Goal: Transaction & Acquisition: Purchase product/service

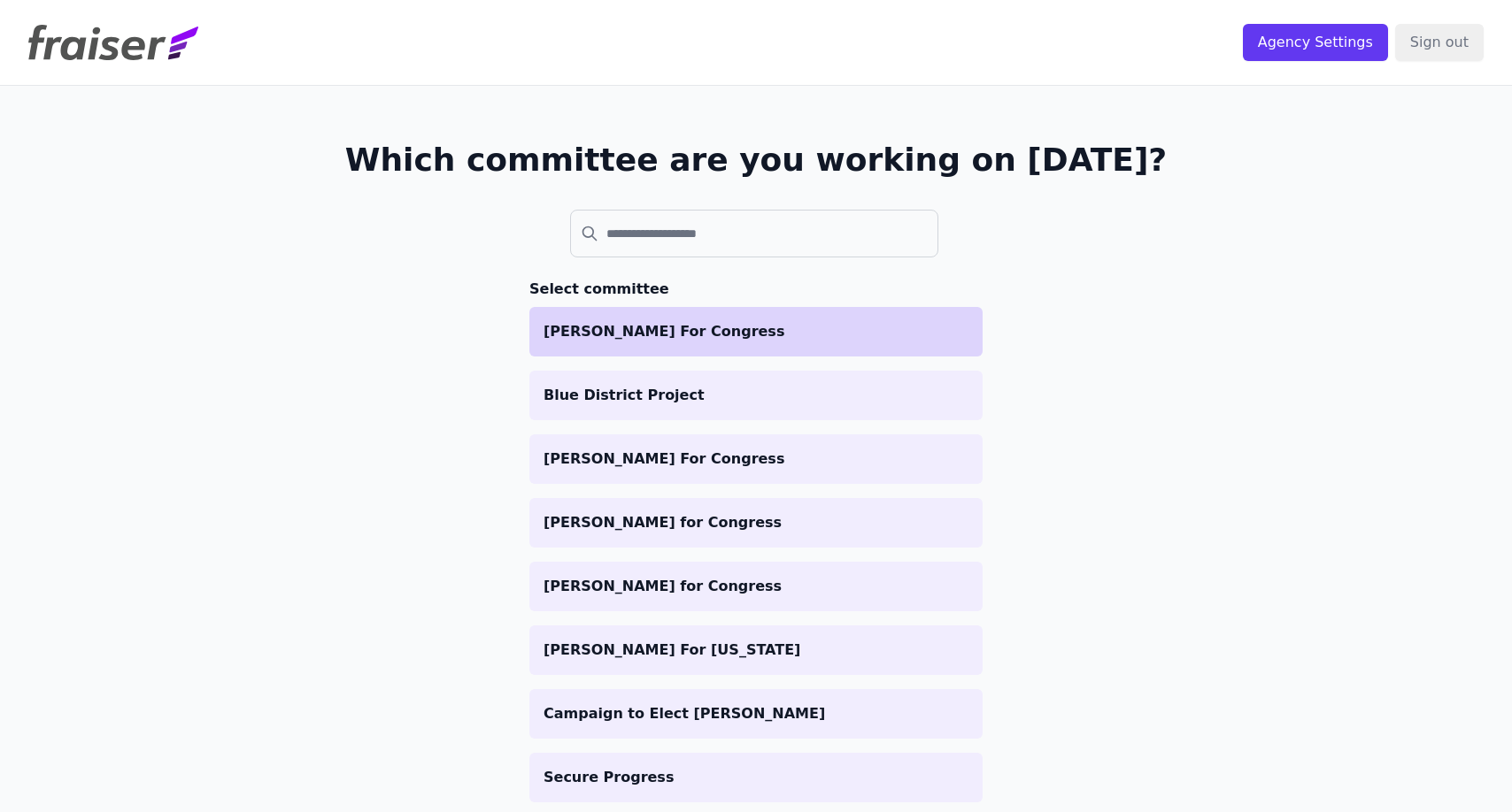
click at [683, 323] on p "[PERSON_NAME] For Congress" at bounding box center [755, 332] width 425 height 21
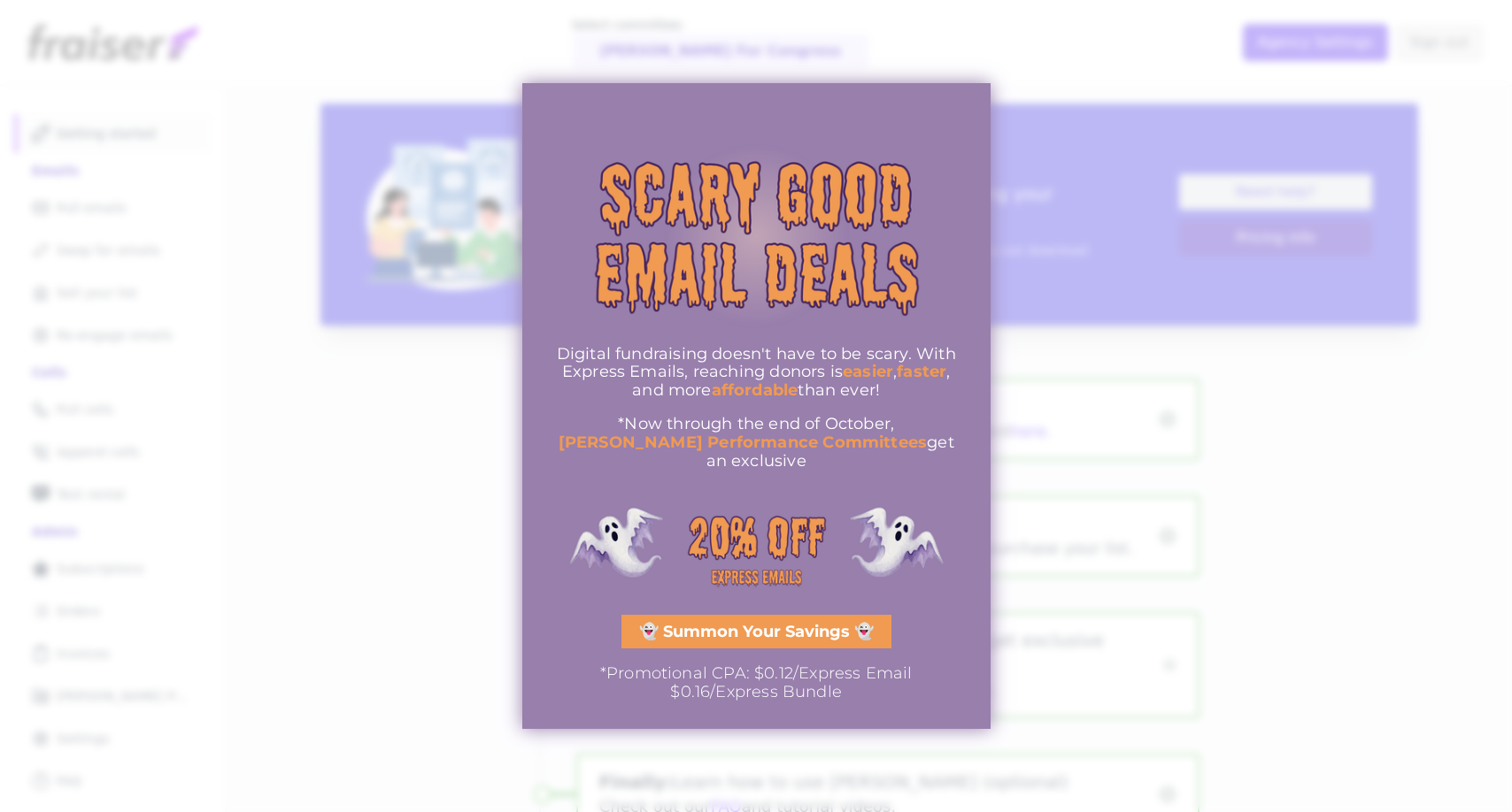
click at [711, 631] on span "👻 Summon Your Savings 👻" at bounding box center [756, 631] width 235 height 16
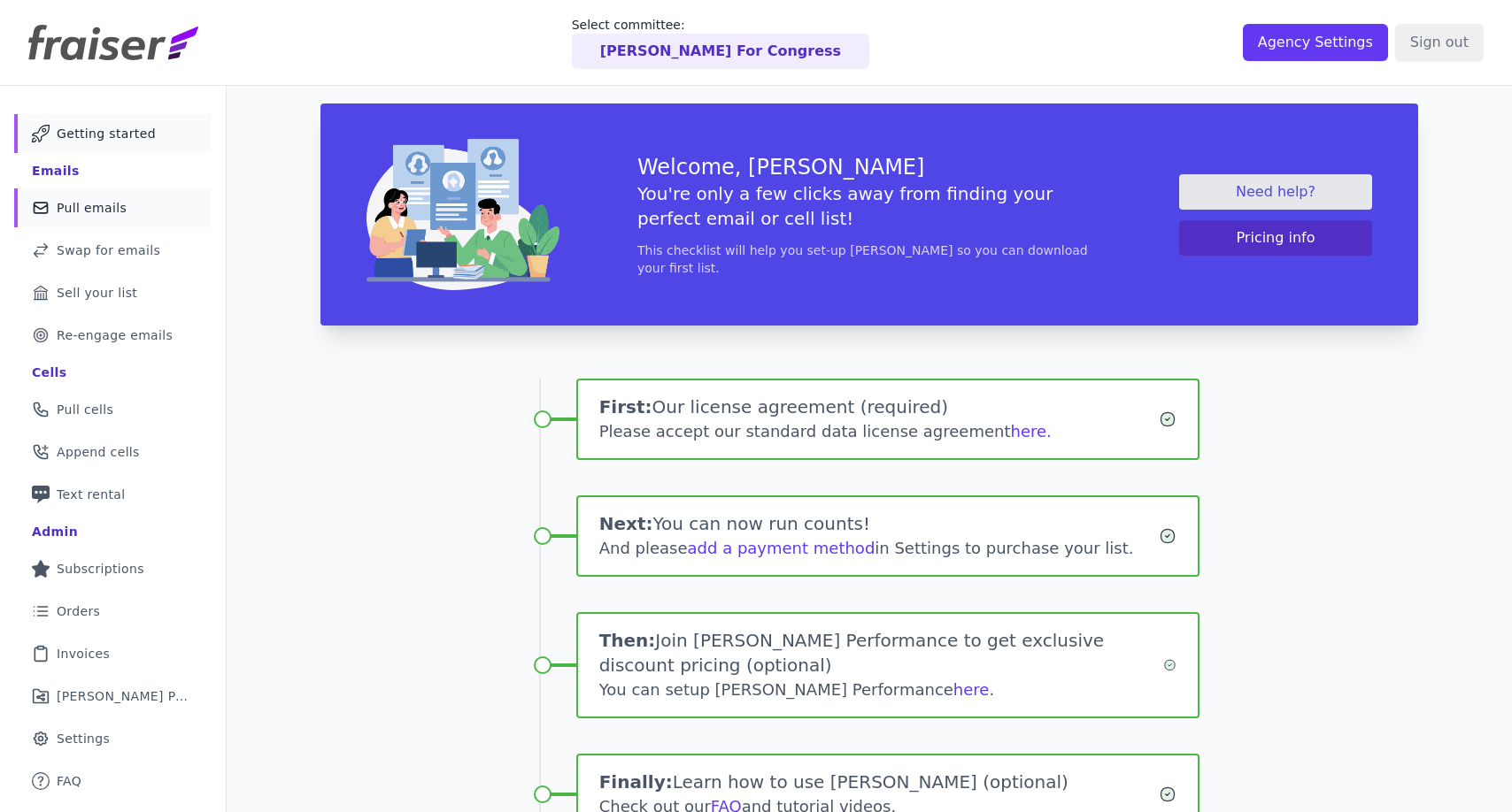
click at [148, 203] on link "Mail Icon Outline of a mail envelope Pull emails" at bounding box center [113, 207] width 198 height 39
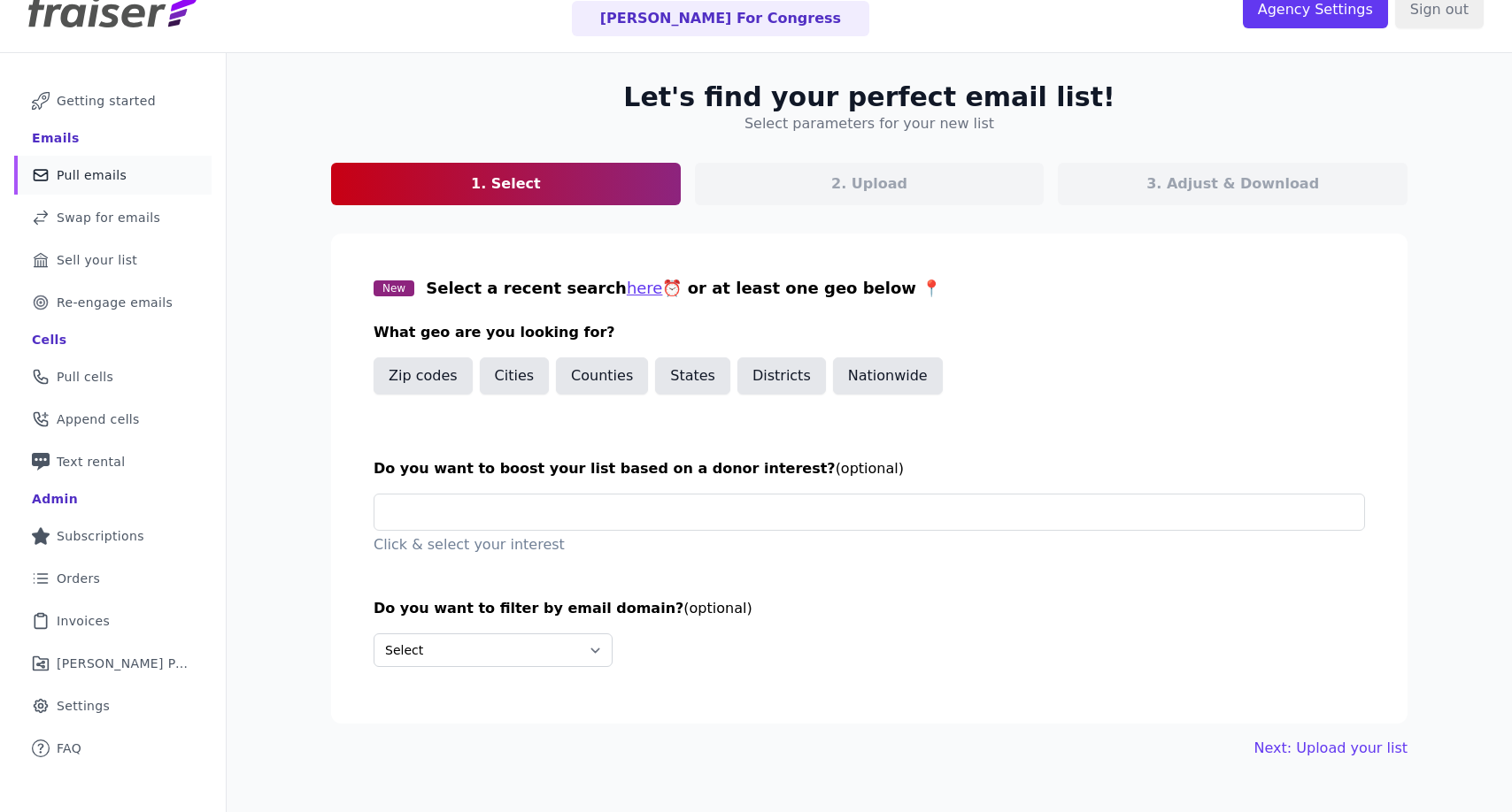
scroll to position [72, 0]
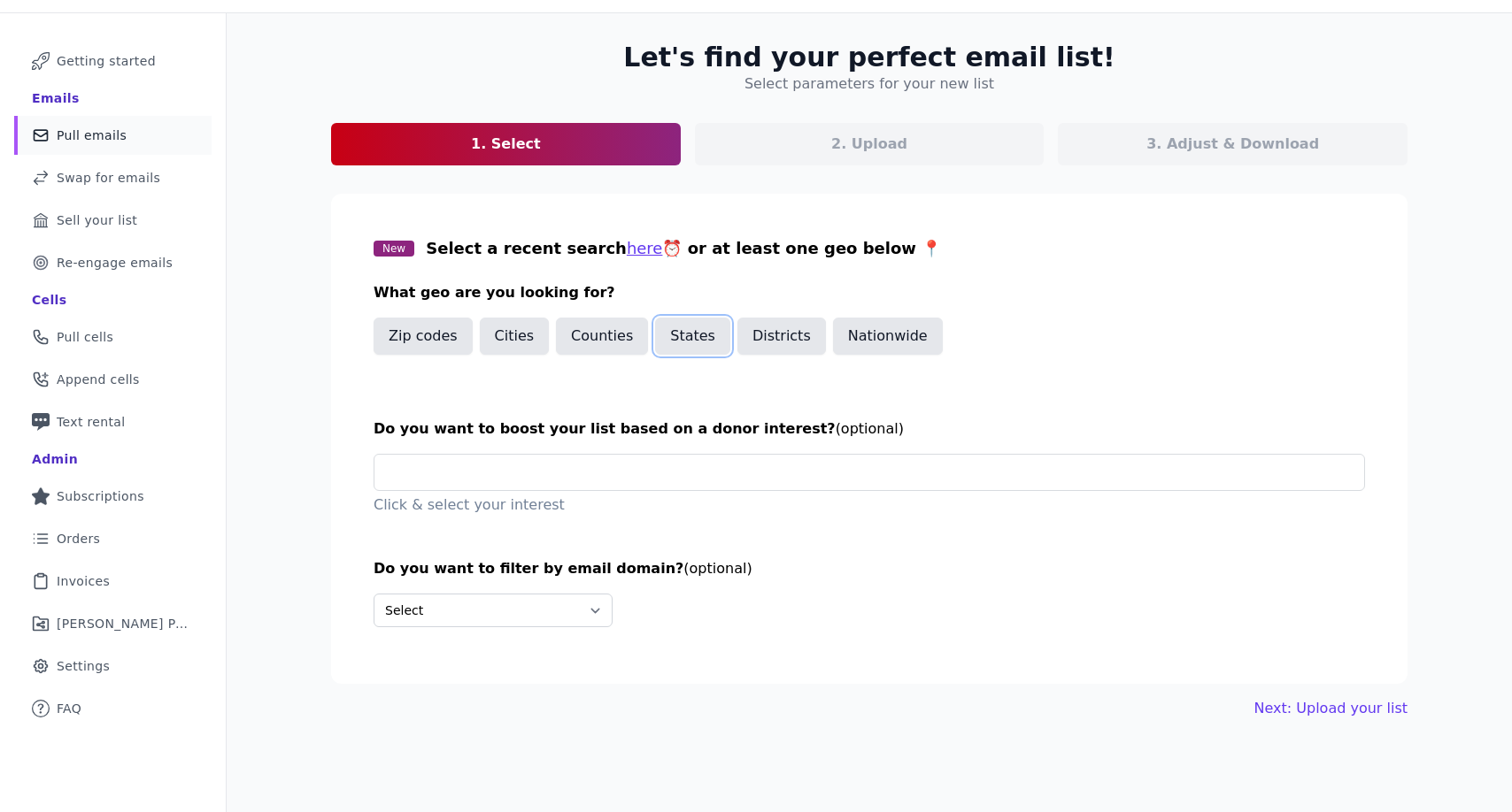
click at [660, 341] on button "States" at bounding box center [692, 336] width 75 height 37
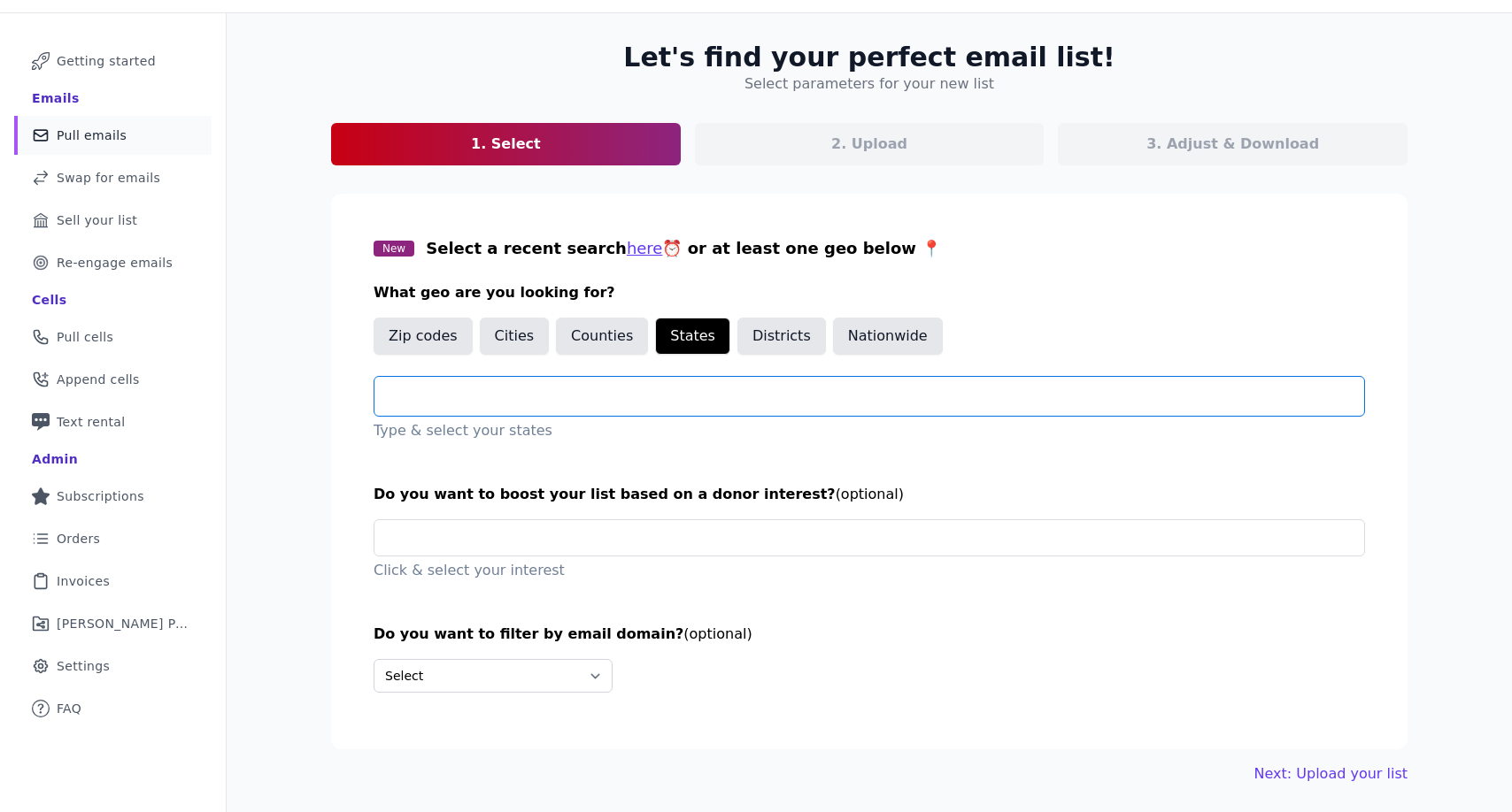
click at [629, 405] on input "text" at bounding box center [877, 396] width 976 height 21
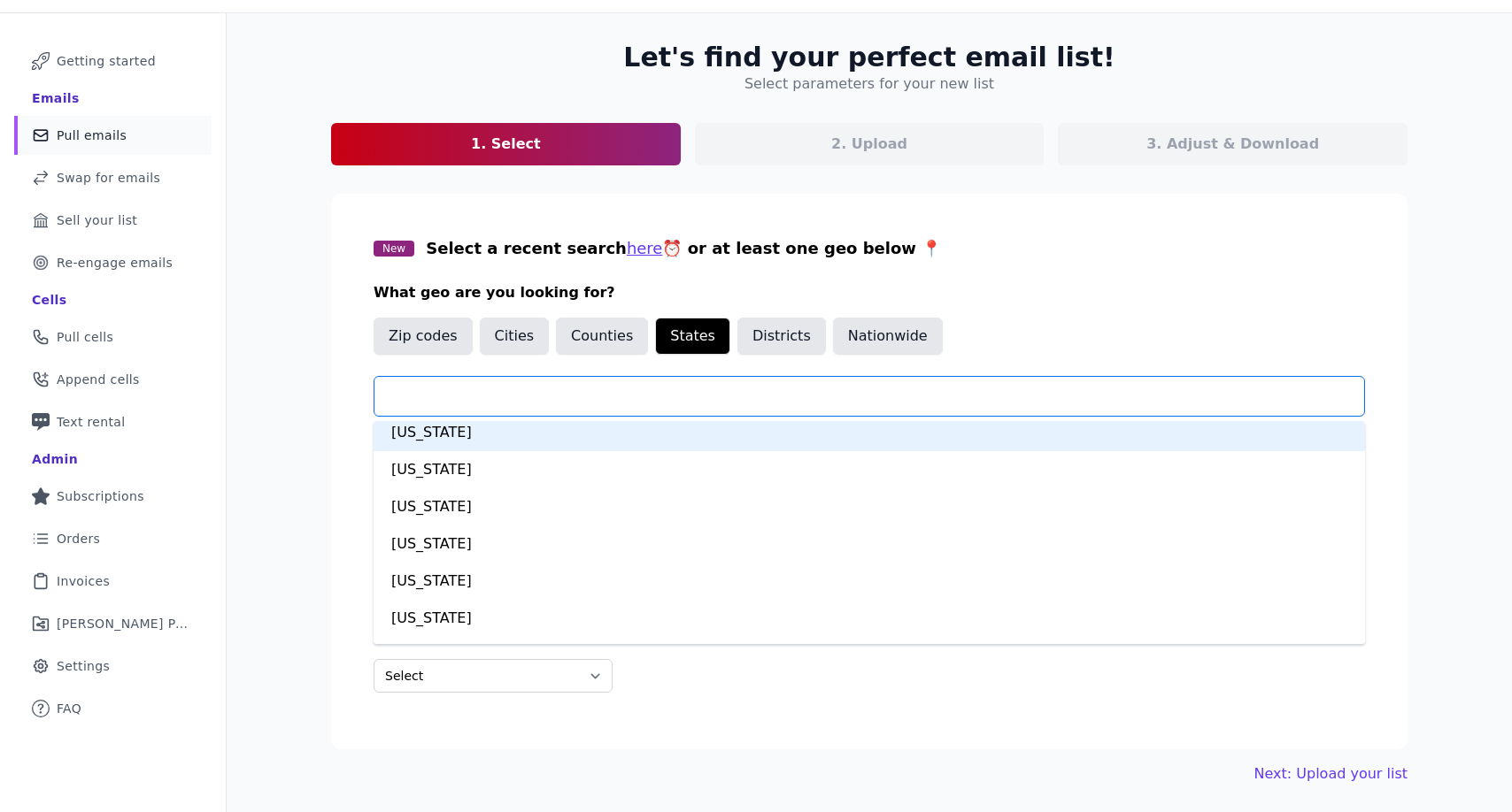
scroll to position [1195, 0]
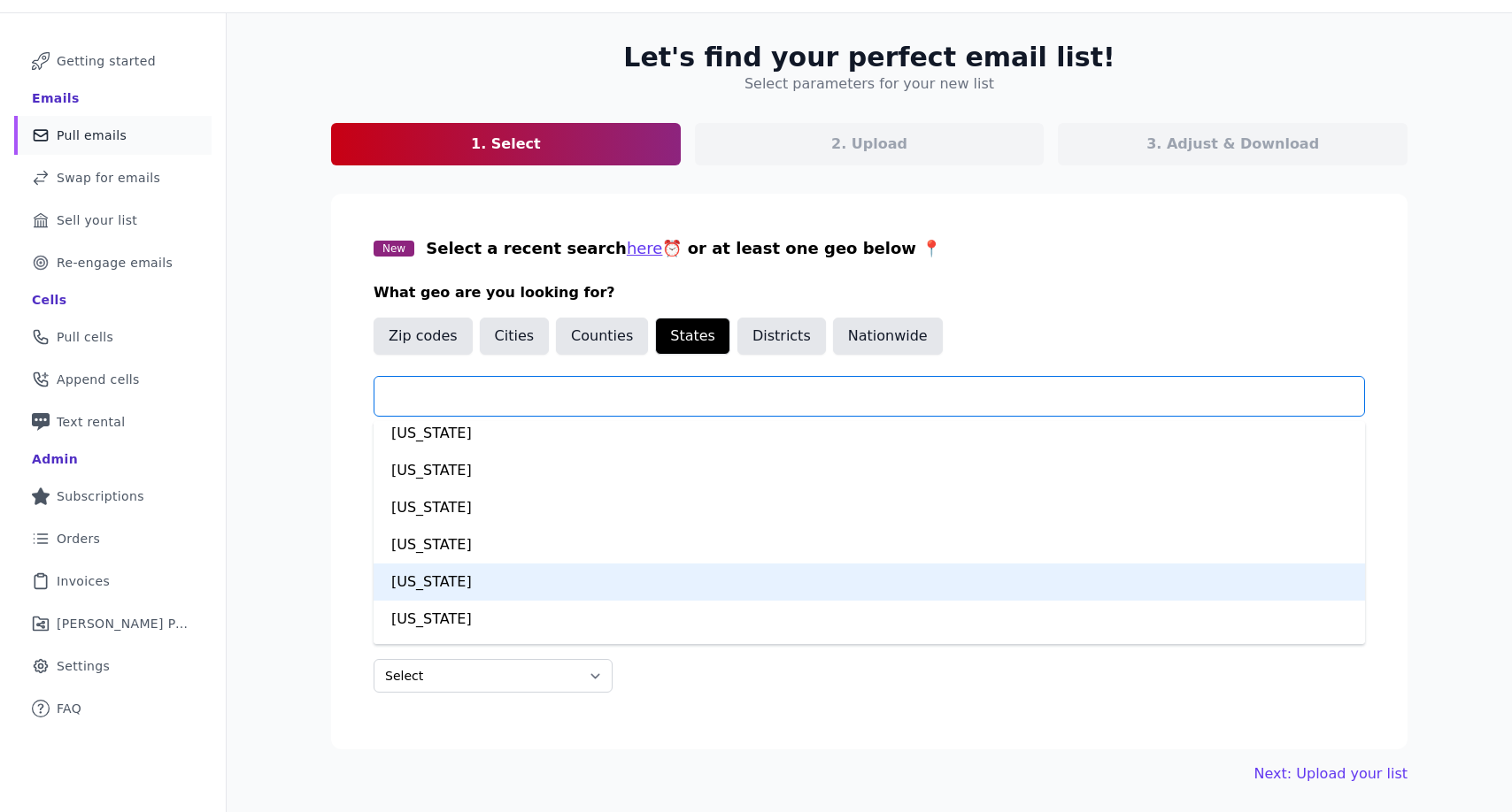
click at [608, 575] on div "New York" at bounding box center [869, 582] width 991 height 37
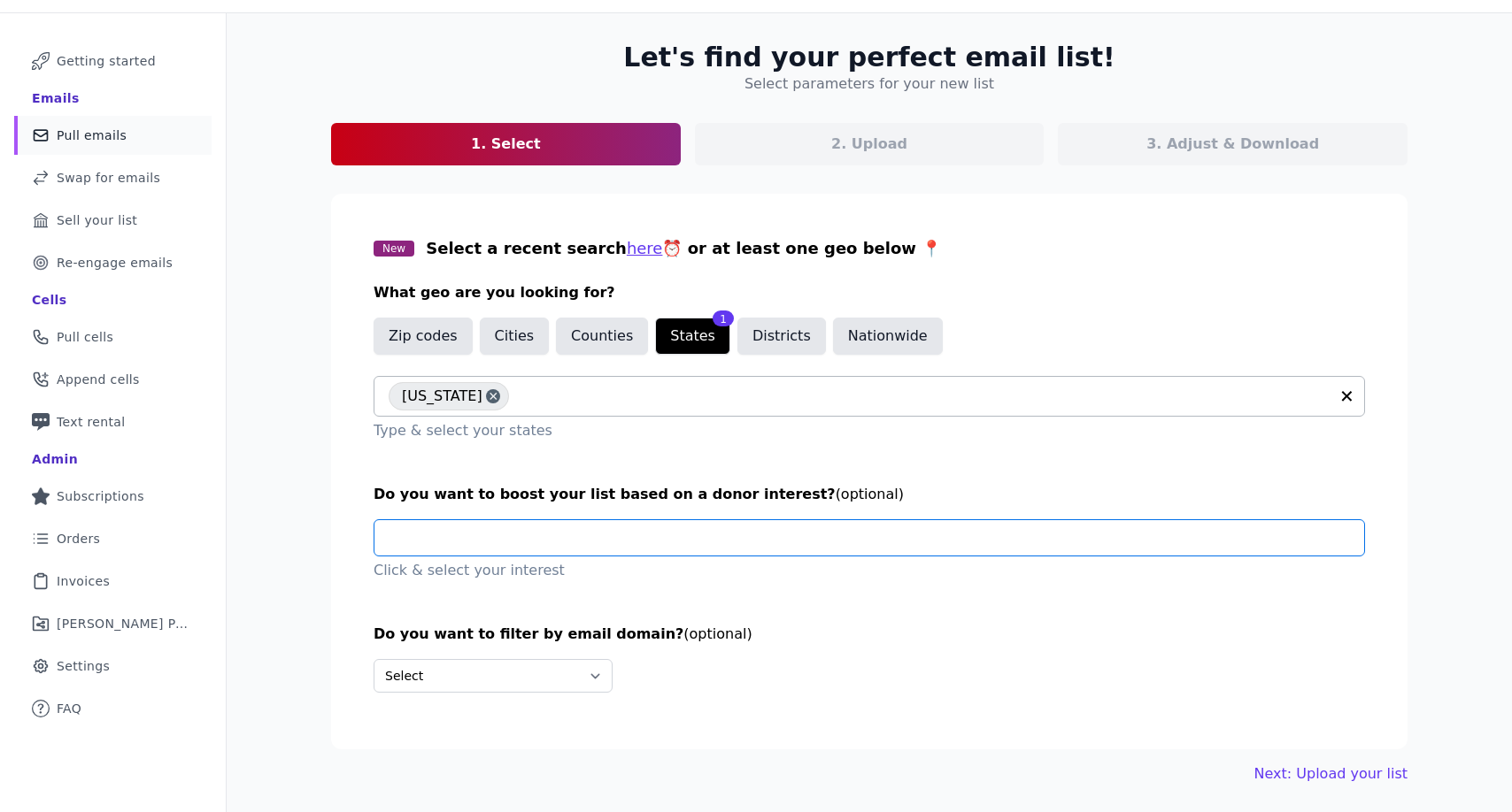
click at [595, 552] on input "text" at bounding box center [877, 537] width 976 height 35
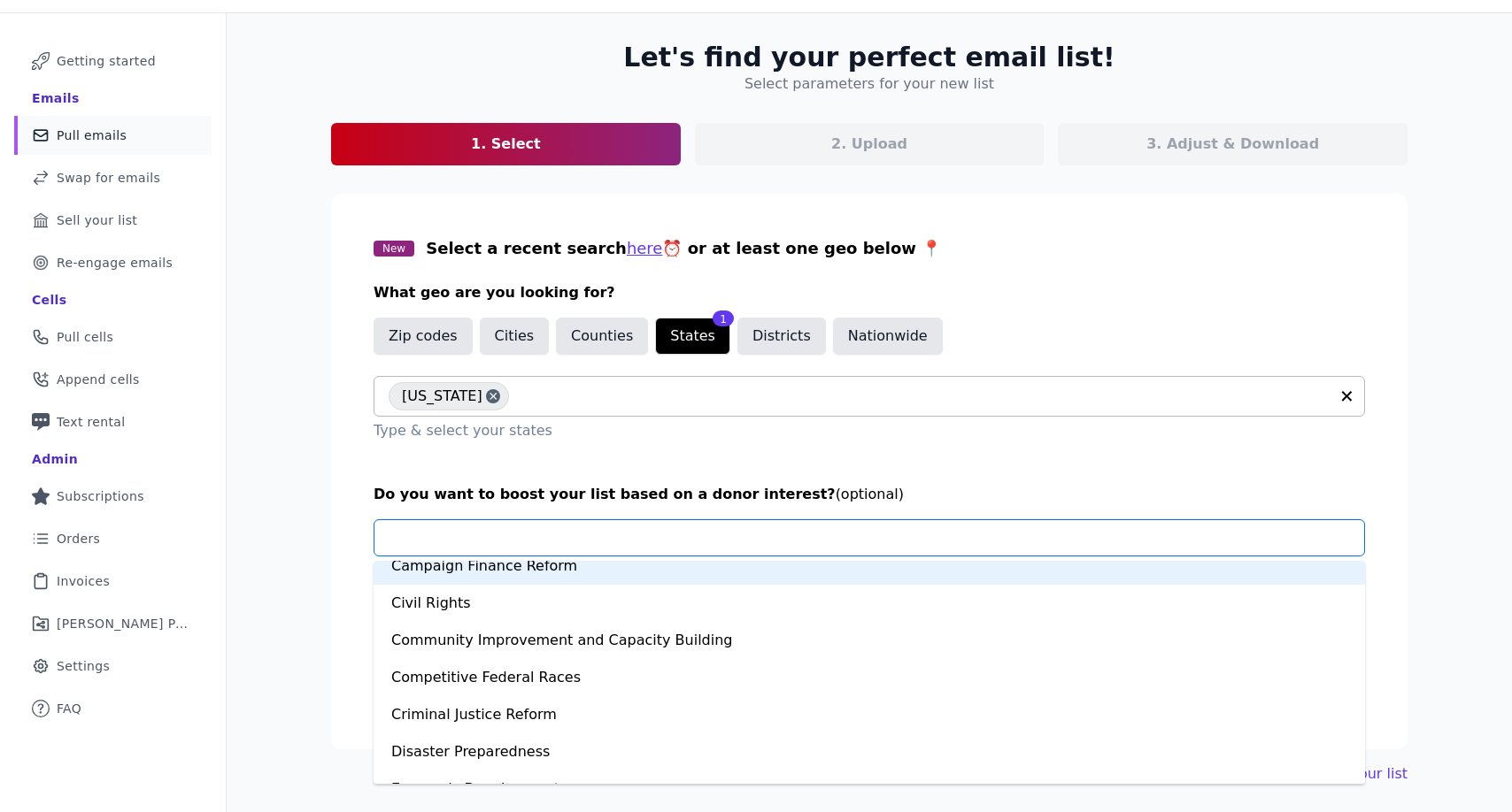
scroll to position [180, 0]
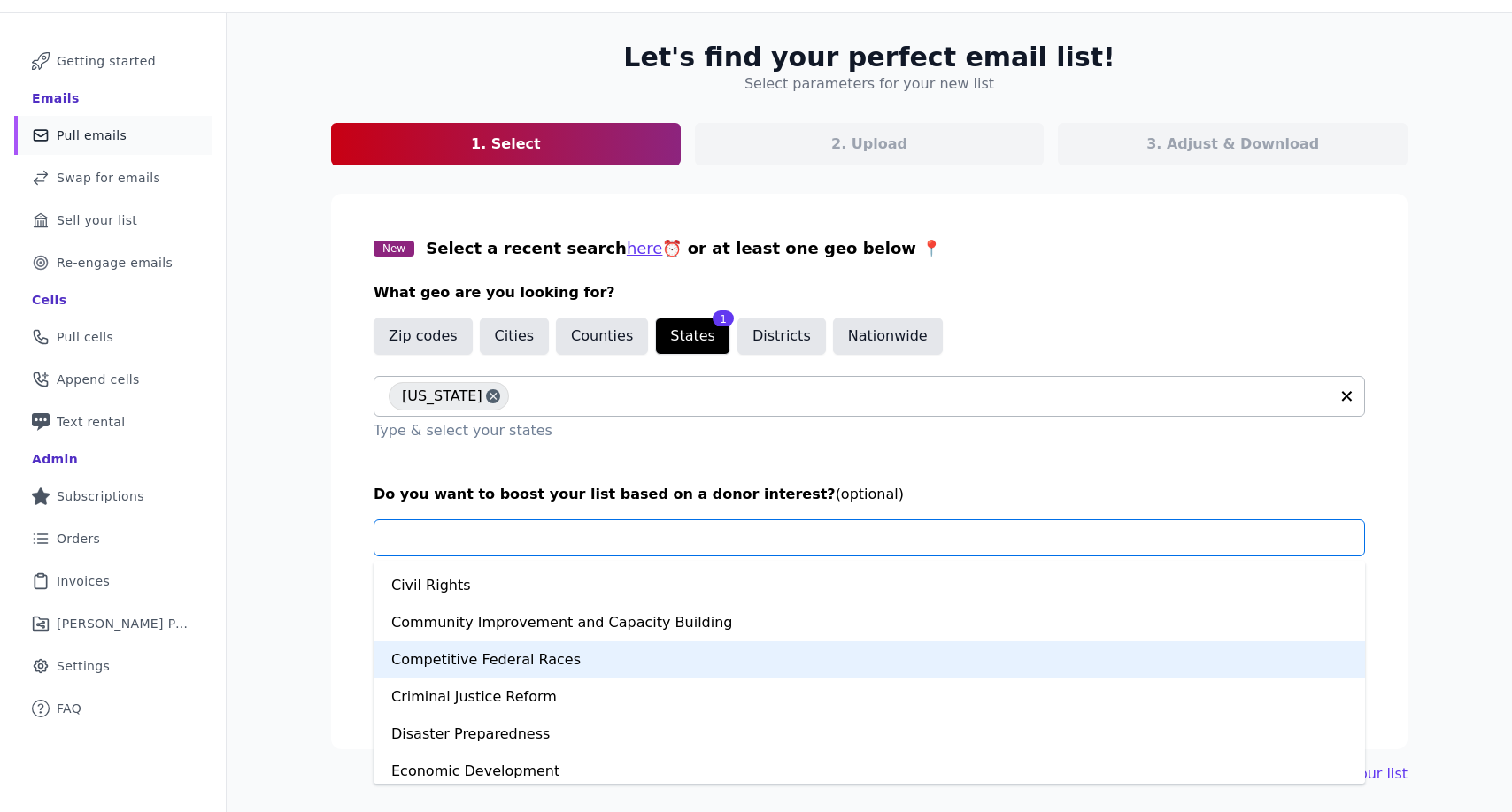
click at [579, 670] on div "Competitive Federal Races" at bounding box center [869, 660] width 991 height 37
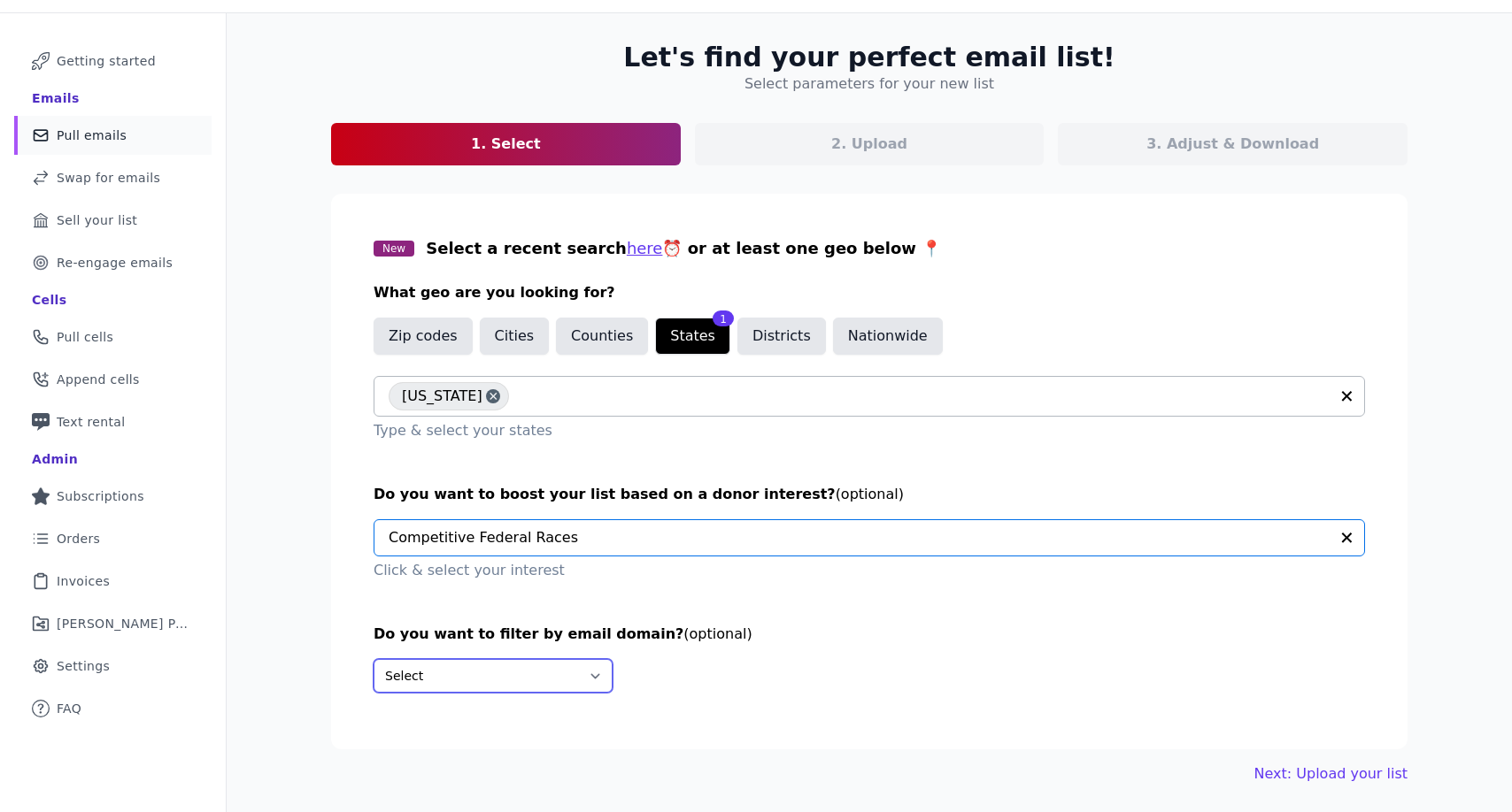
click at [565, 681] on select "Select Include only these domains Include none of these domains" at bounding box center [493, 675] width 239 height 33
select select "Include"
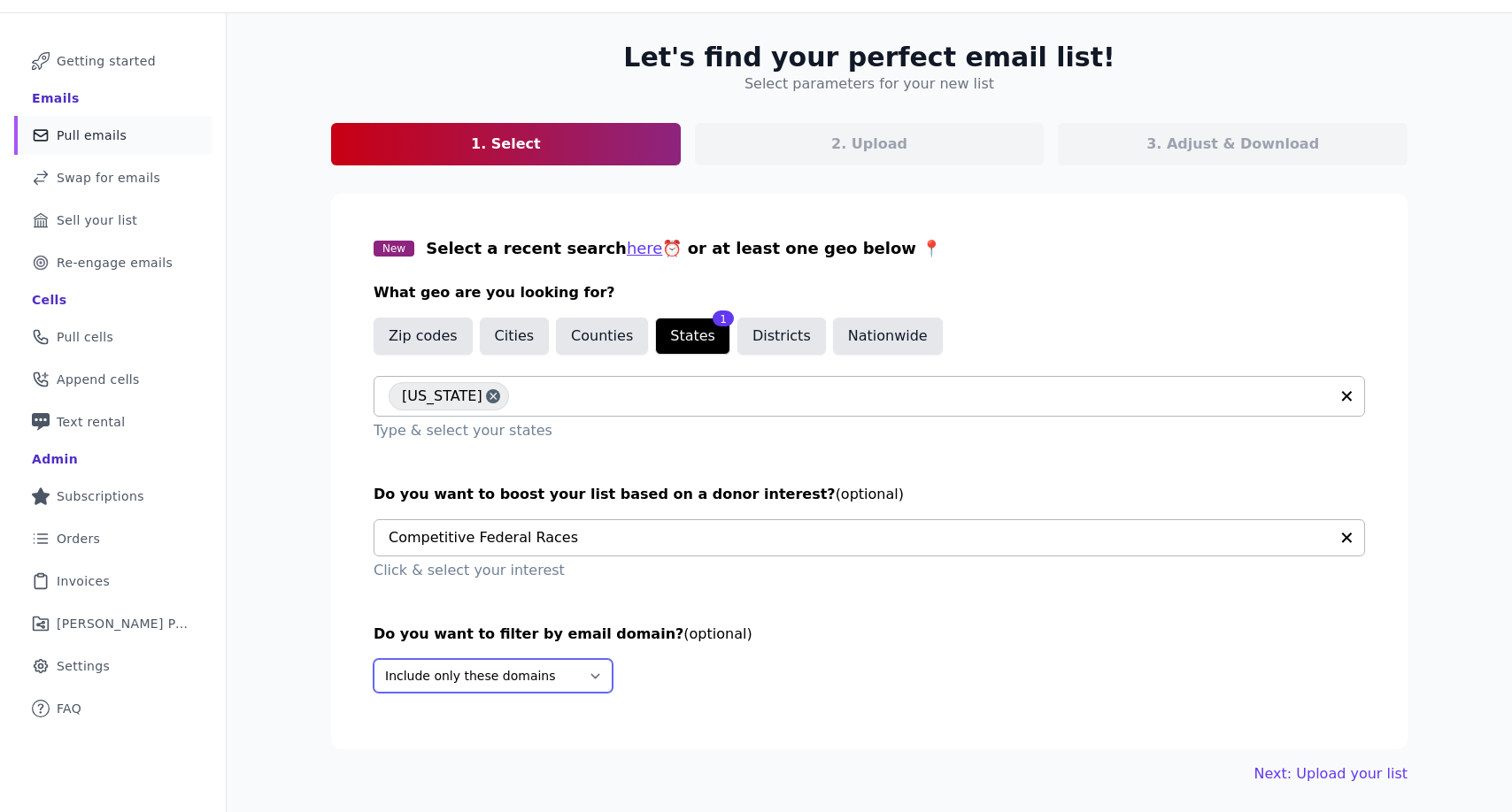
click at [374, 659] on select "Select Include only these domains Include none of these domains" at bounding box center [493, 675] width 239 height 33
click at [688, 547] on input "text" at bounding box center [859, 537] width 940 height 35
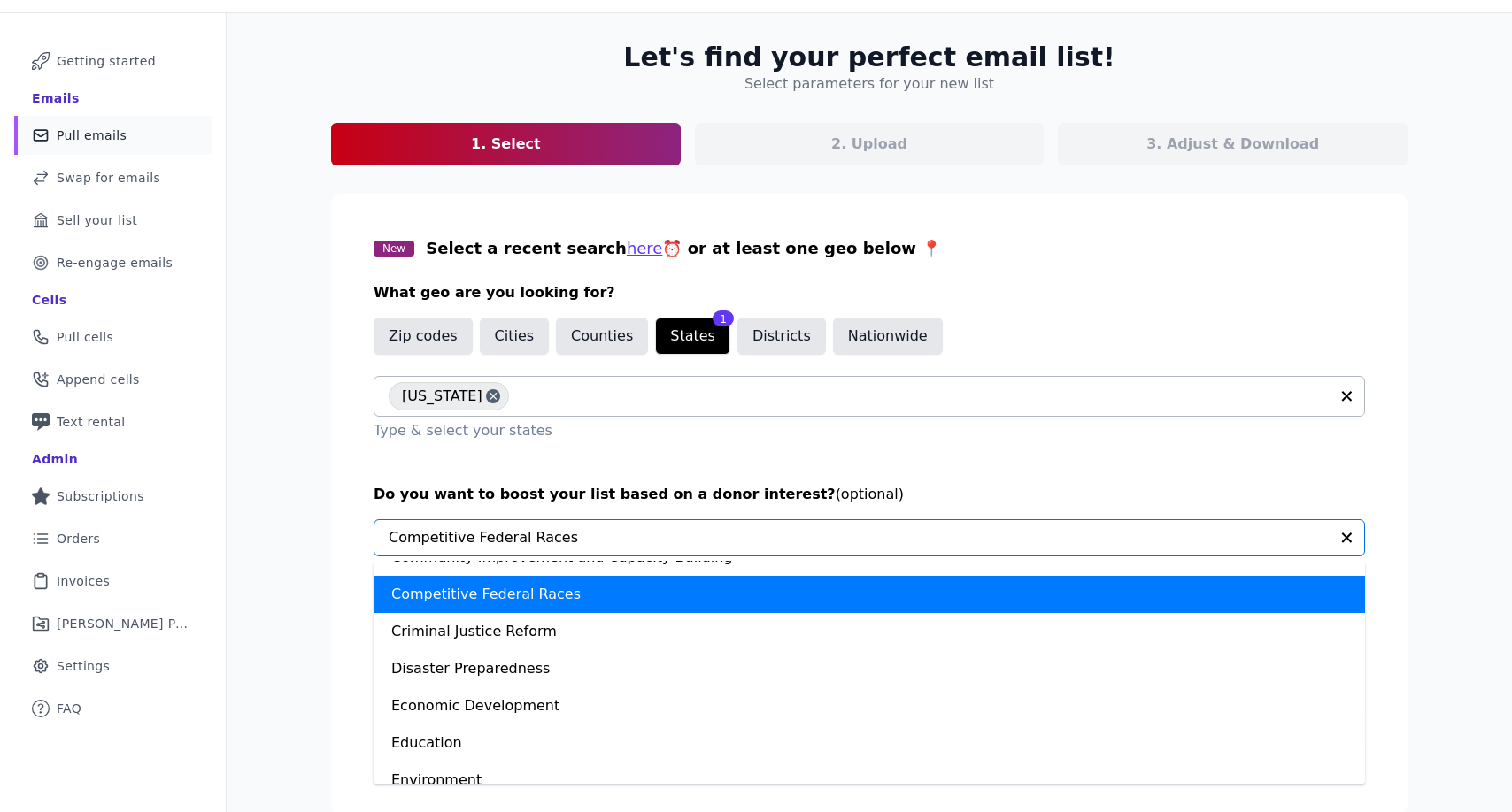
scroll to position [0, 0]
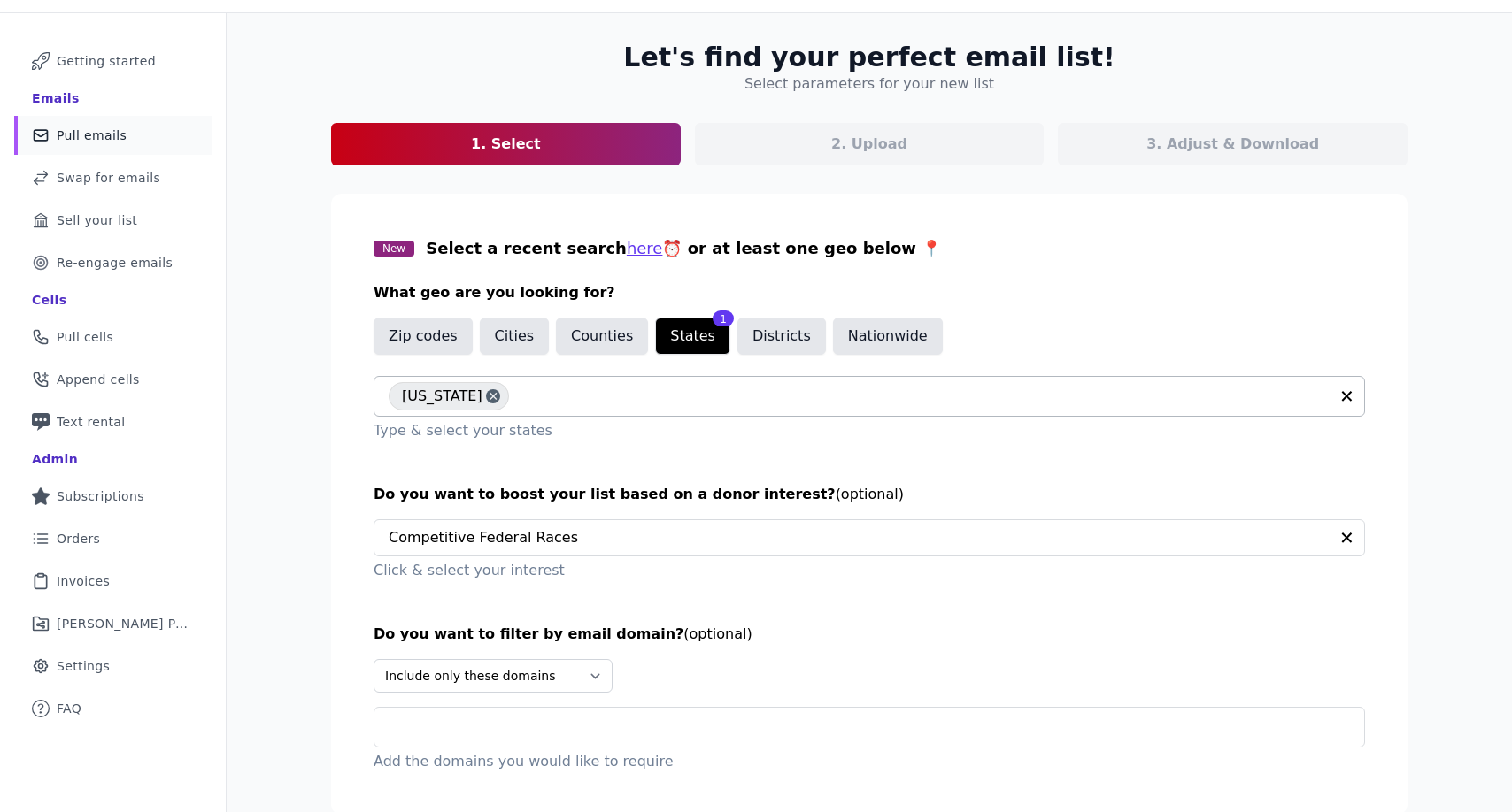
click at [1436, 523] on div "Let's find your perfect email list! Select parameters for your new list 1. Sele…" at bounding box center [868, 446] width 1285 height 865
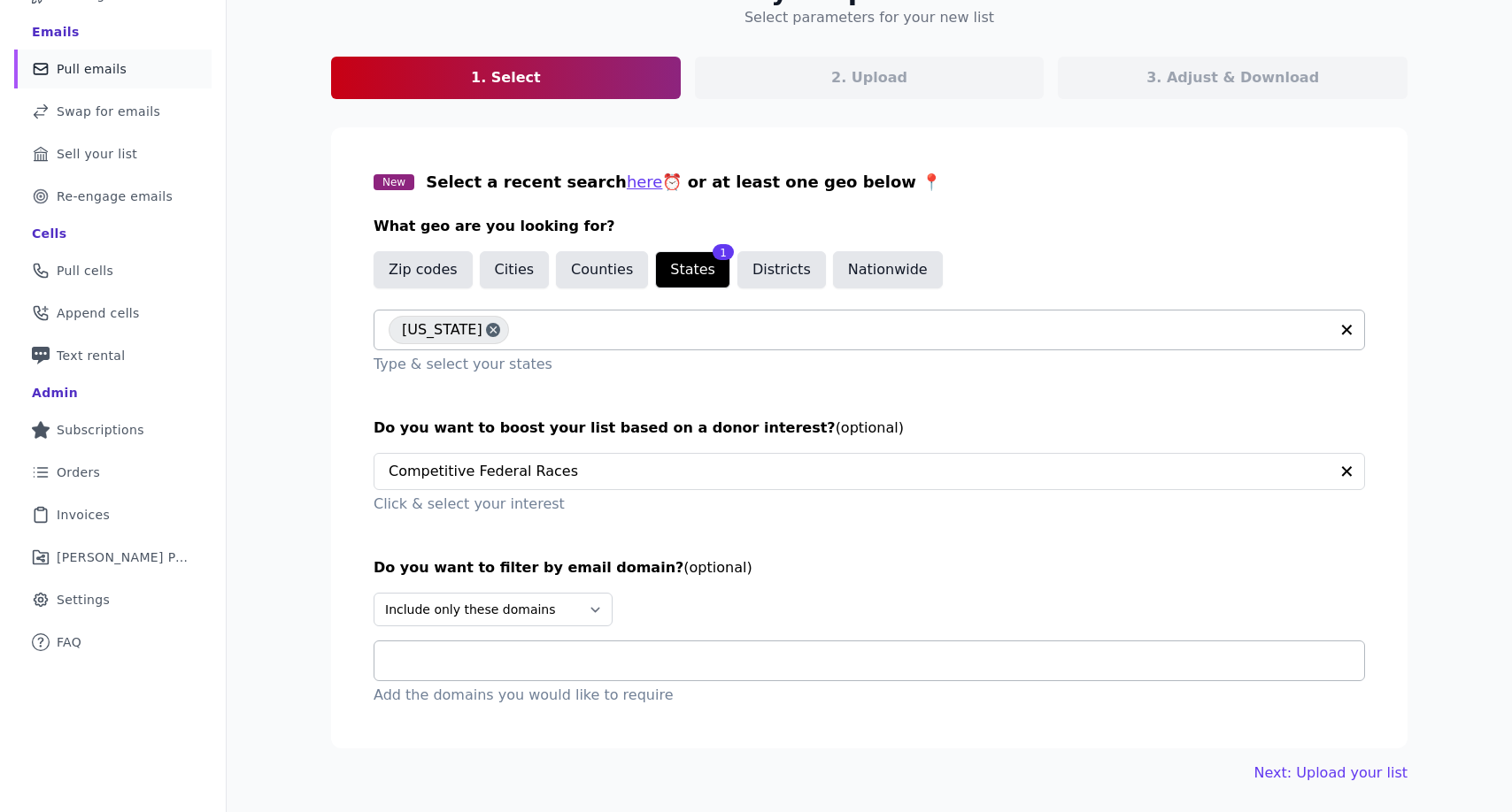
click at [641, 655] on input "text" at bounding box center [877, 661] width 976 height 21
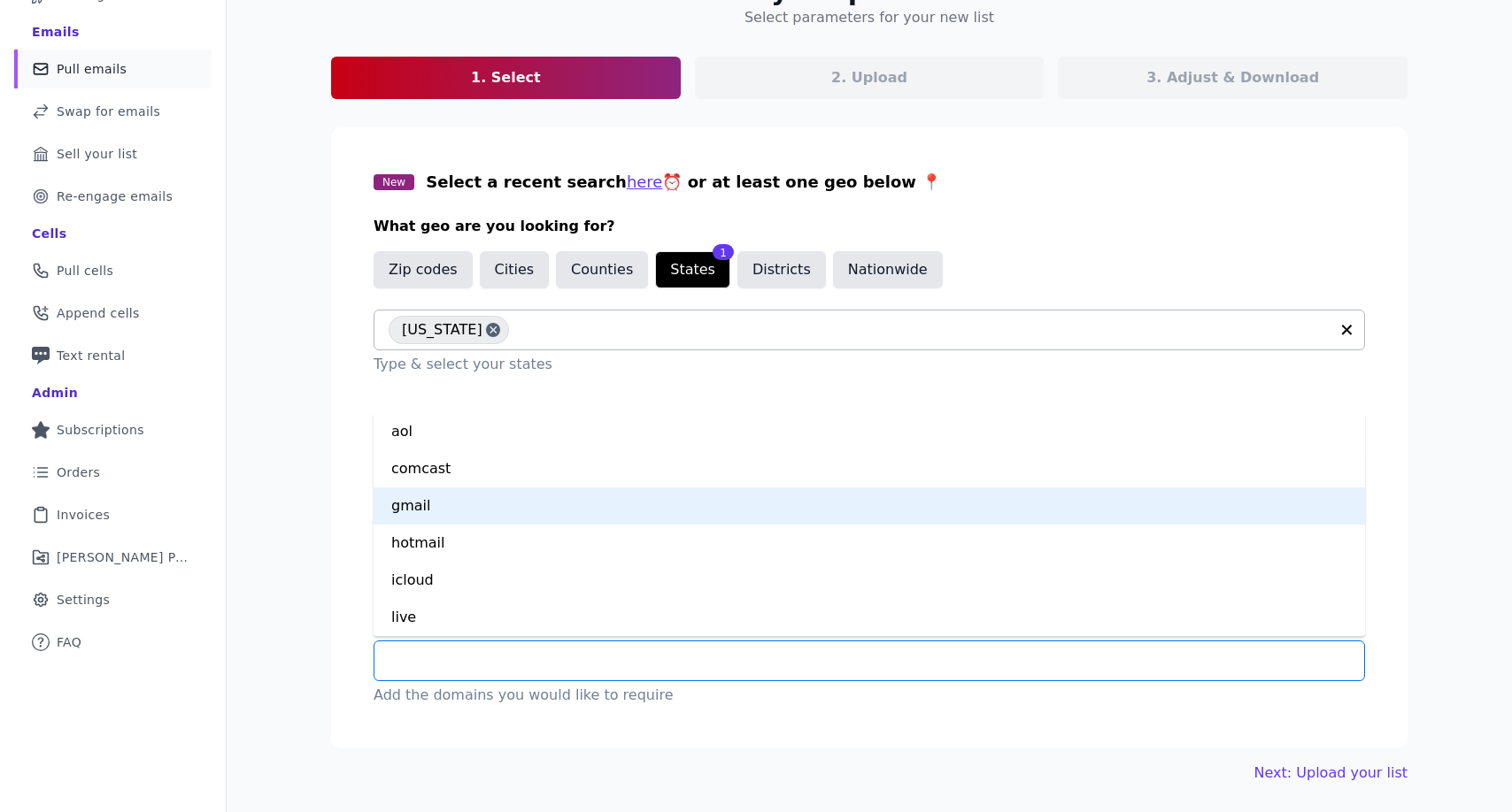
click at [548, 498] on div "gmail" at bounding box center [869, 506] width 991 height 37
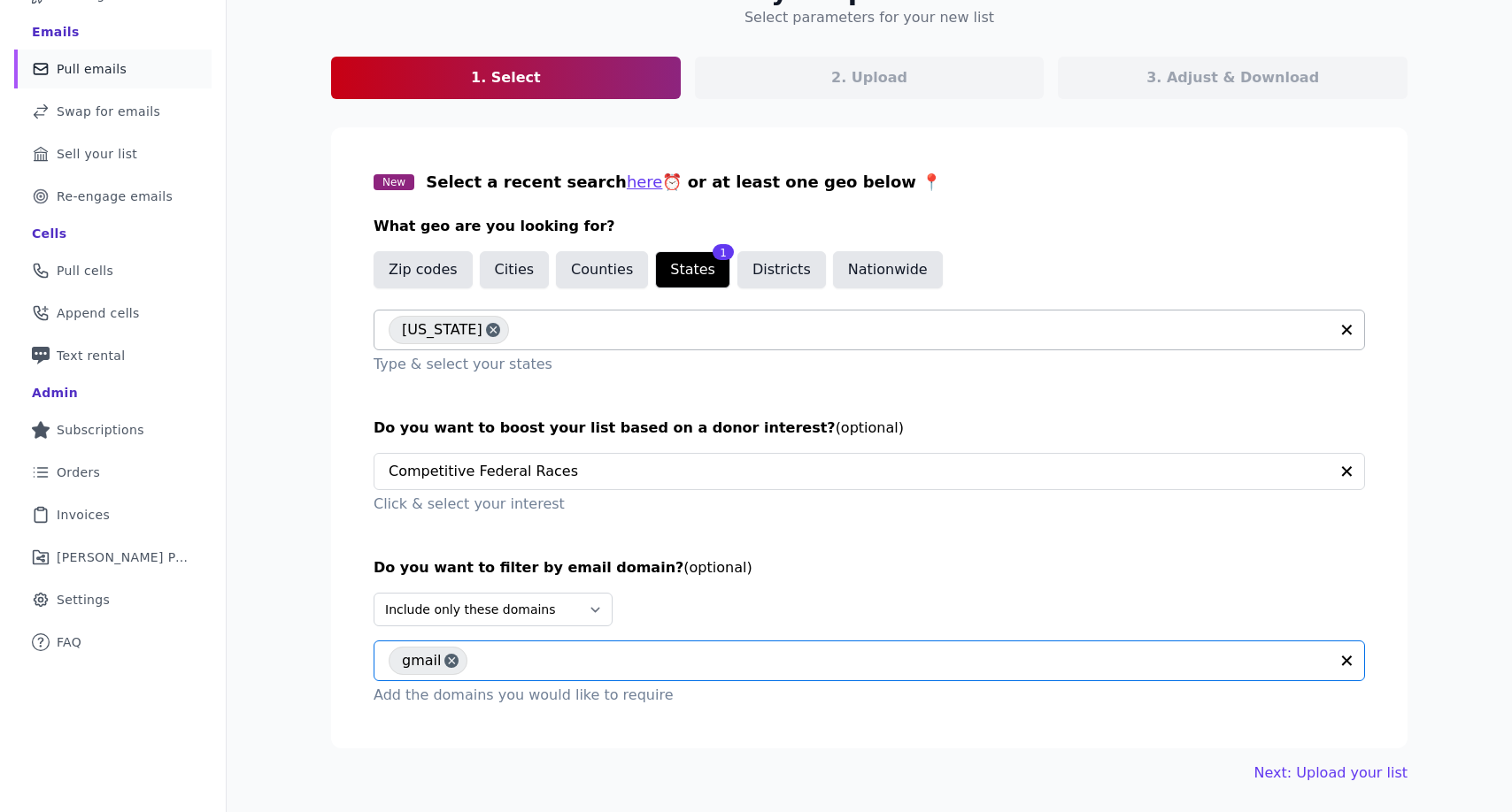
click at [594, 658] on input "text" at bounding box center [902, 661] width 852 height 21
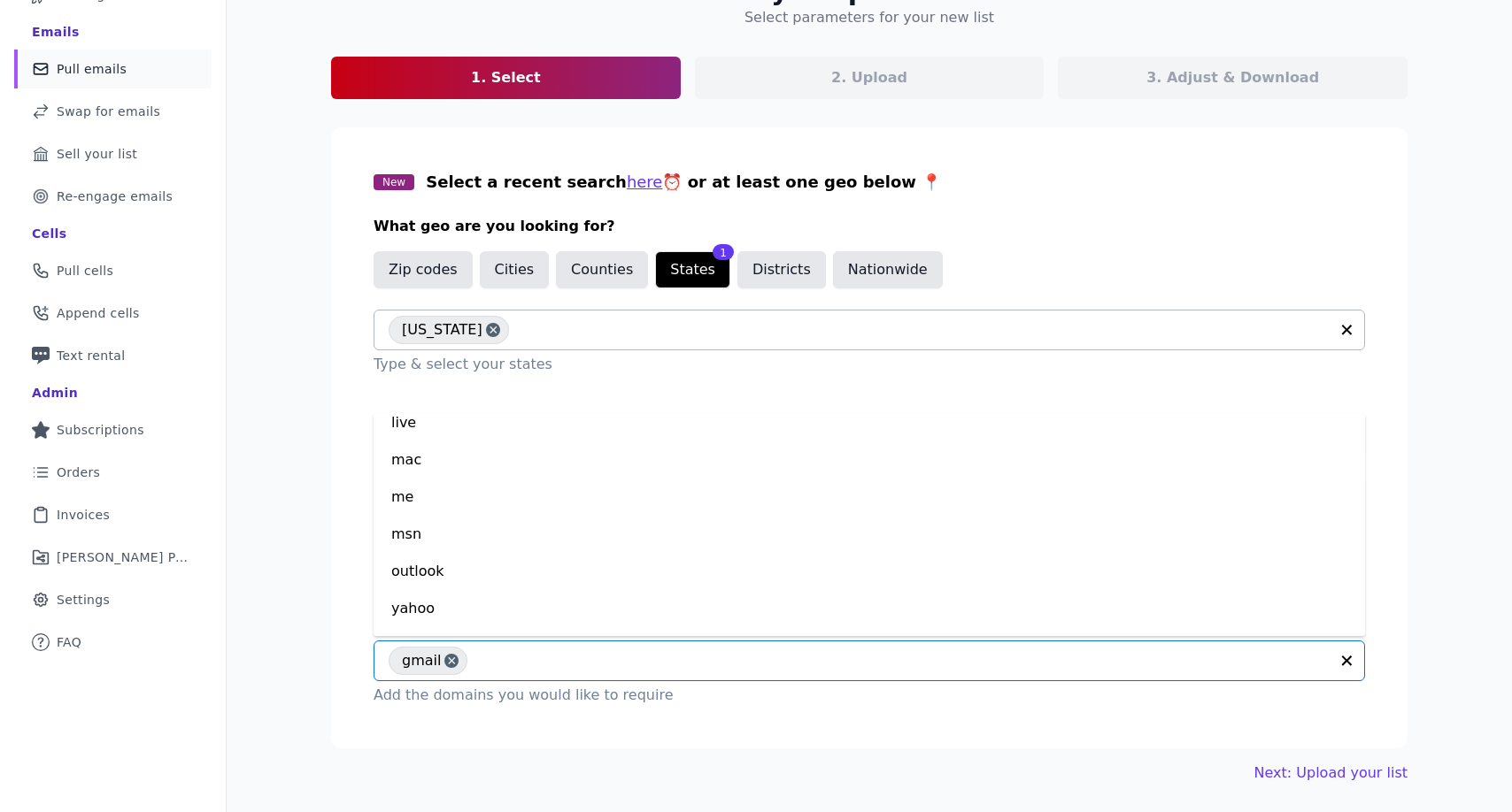
scroll to position [185, 0]
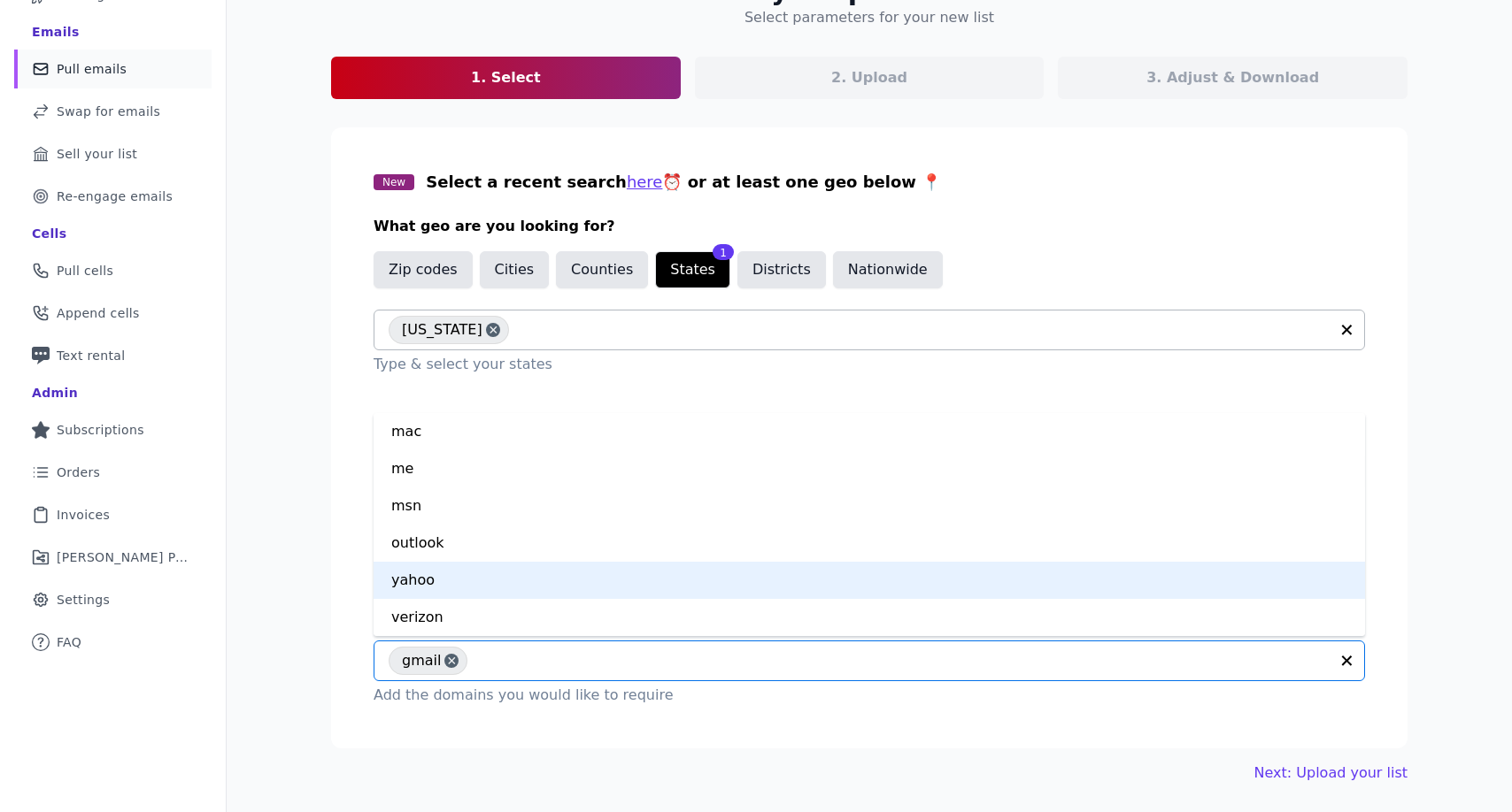
click at [549, 572] on div "yahoo" at bounding box center [869, 580] width 991 height 37
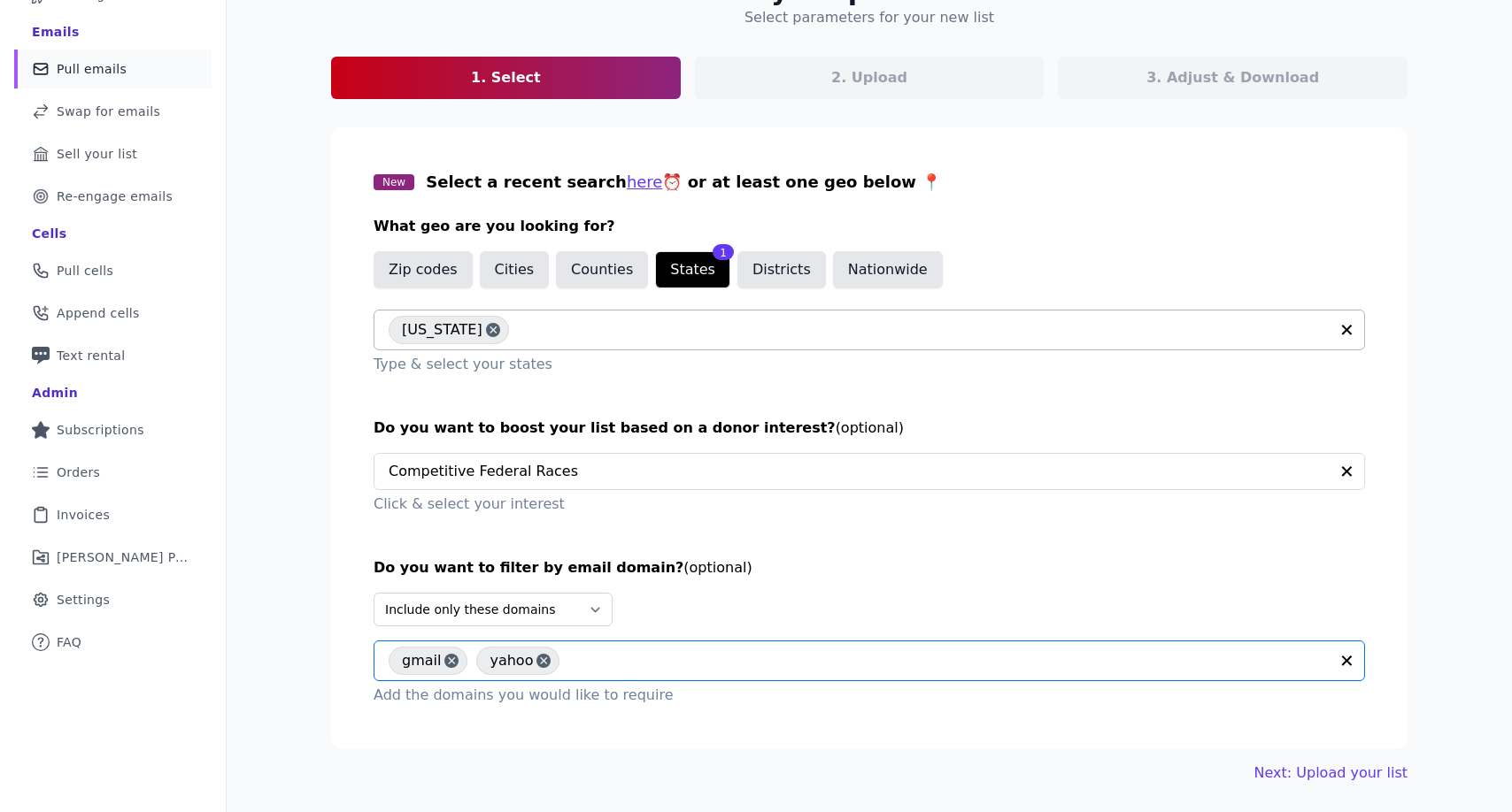
click at [607, 665] on input "text" at bounding box center [948, 661] width 760 height 21
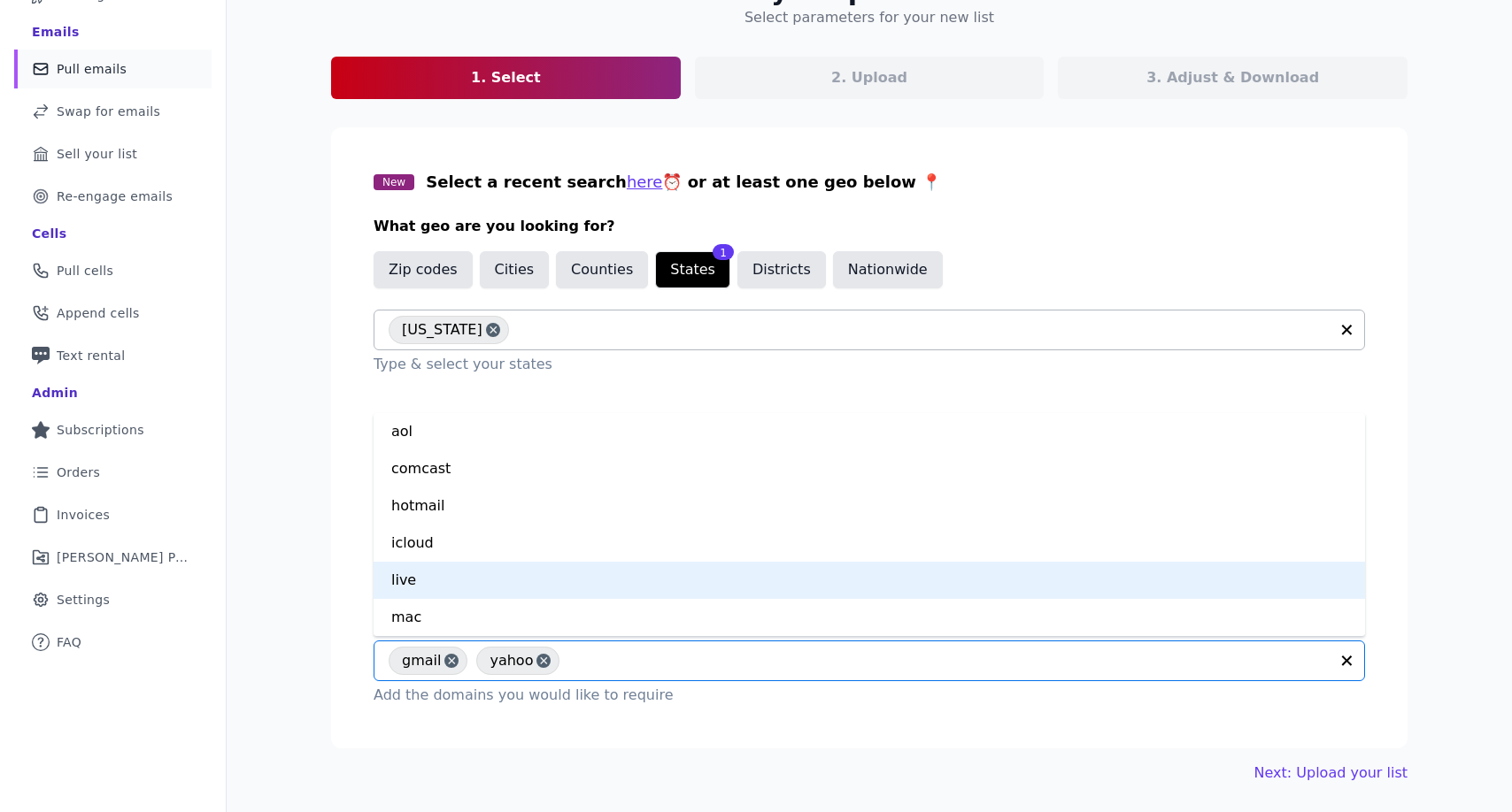
scroll to position [121, 0]
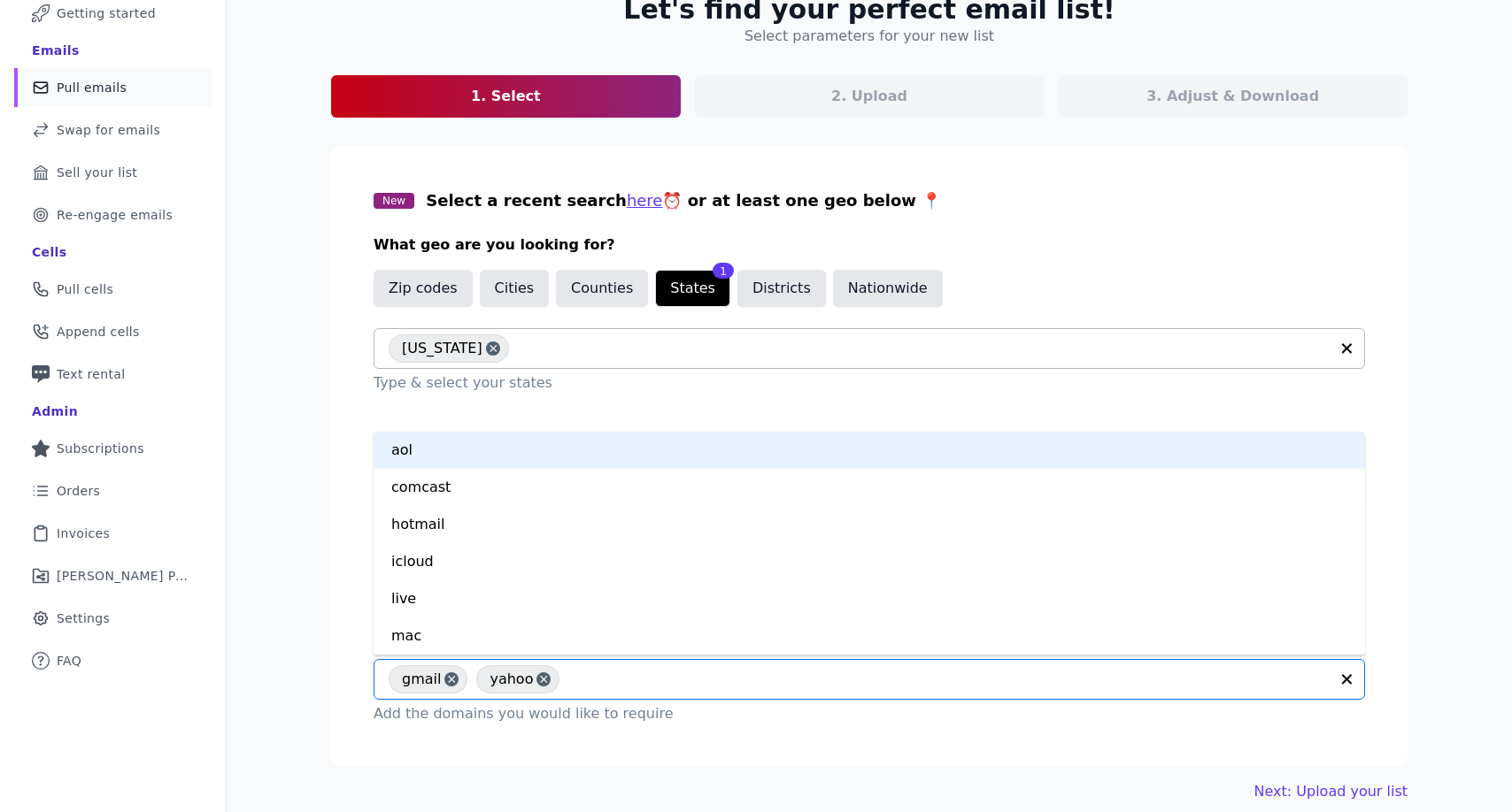
click at [591, 458] on div "aol" at bounding box center [869, 450] width 991 height 37
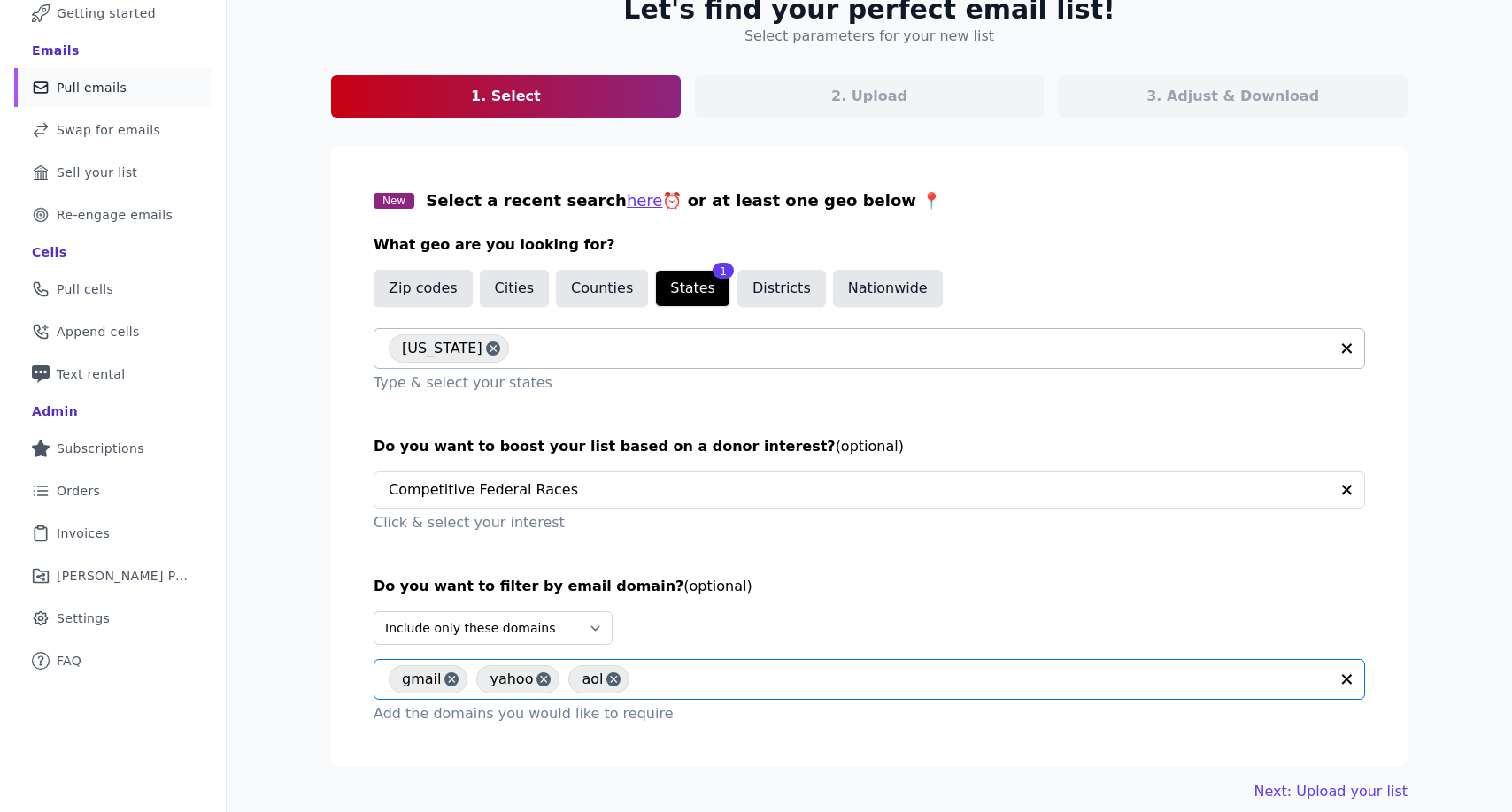
click at [688, 678] on input "text" at bounding box center [983, 680] width 690 height 21
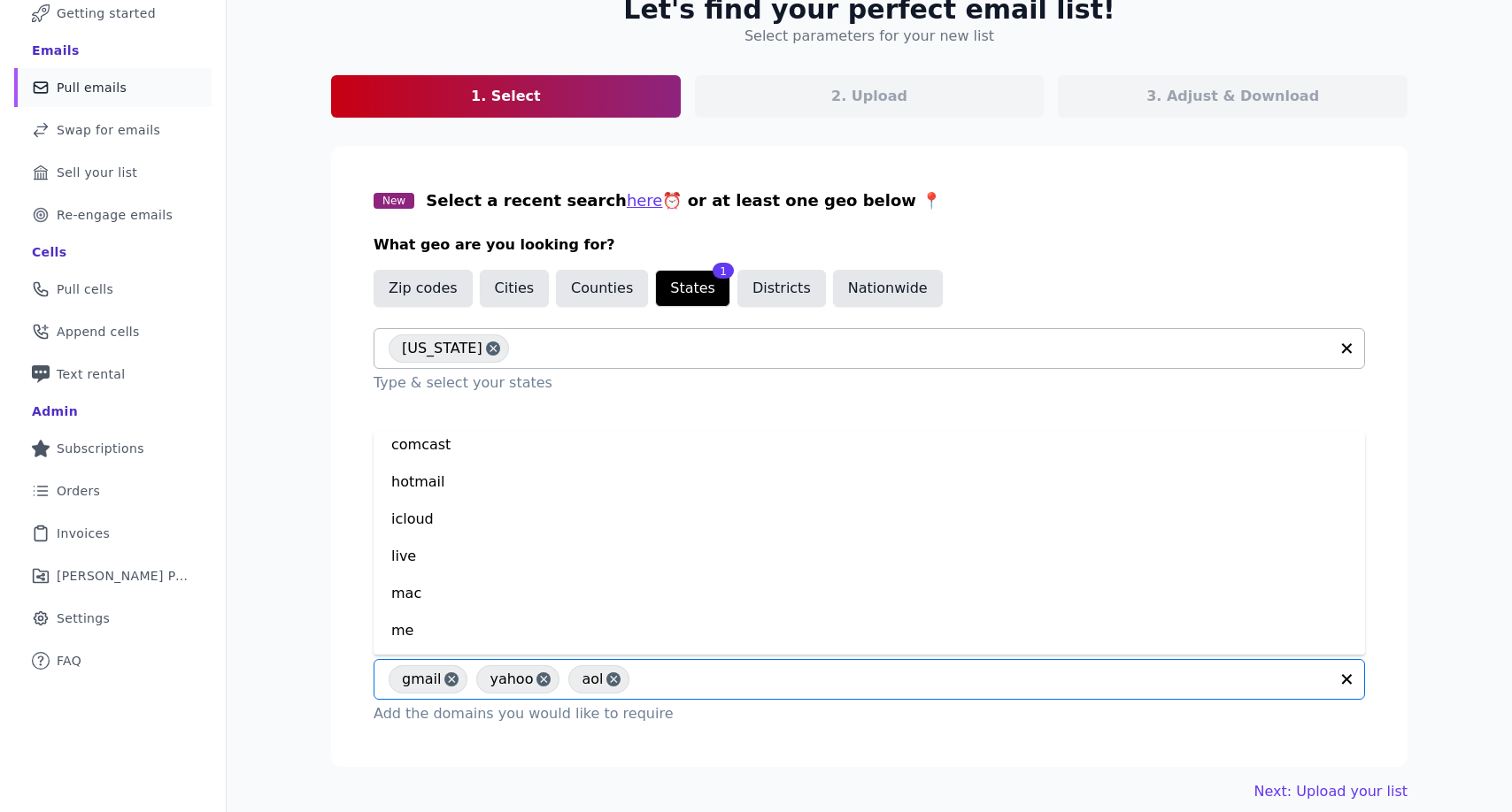
scroll to position [0, 0]
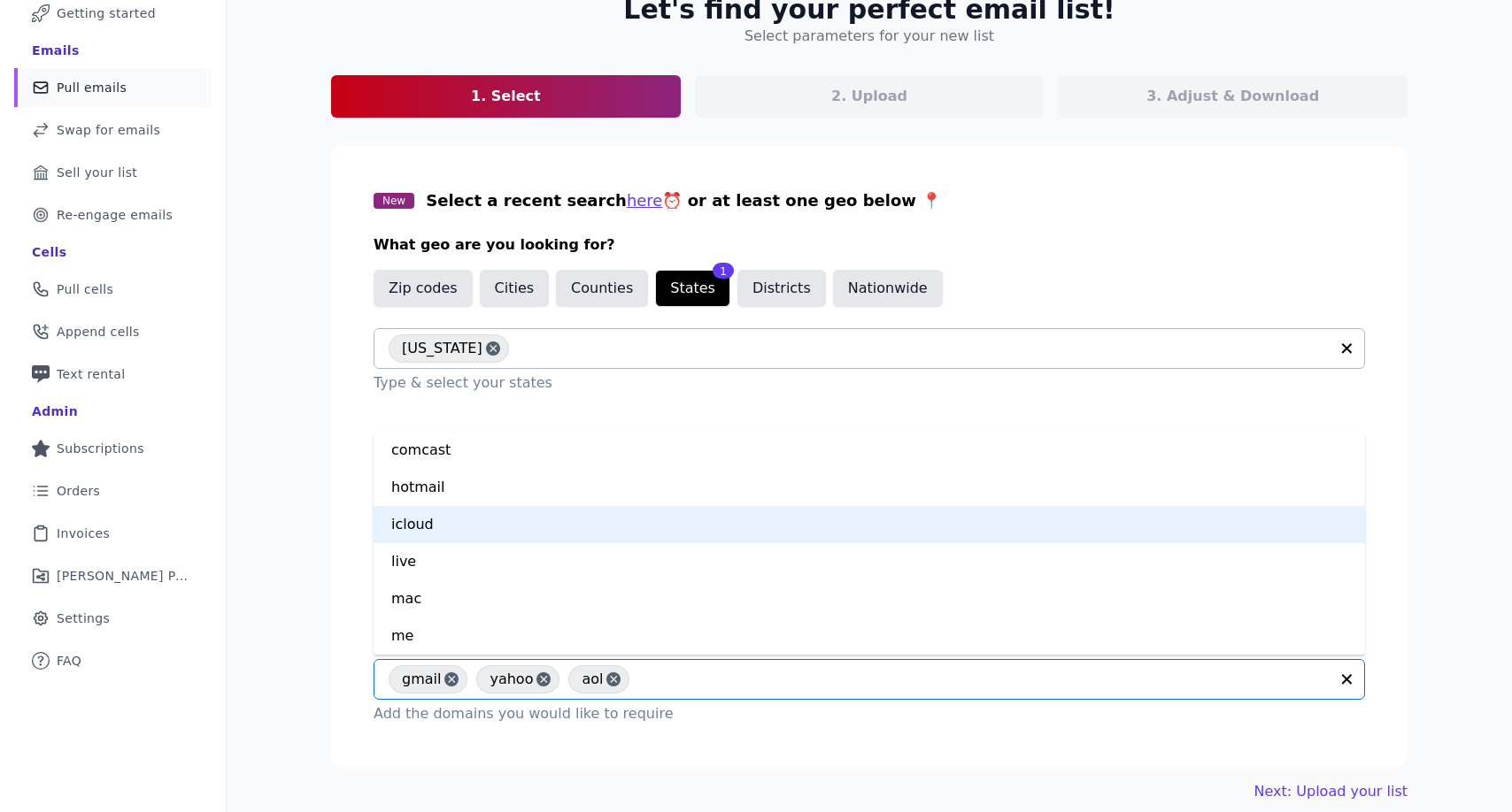
click at [649, 532] on div "icloud" at bounding box center [869, 524] width 991 height 37
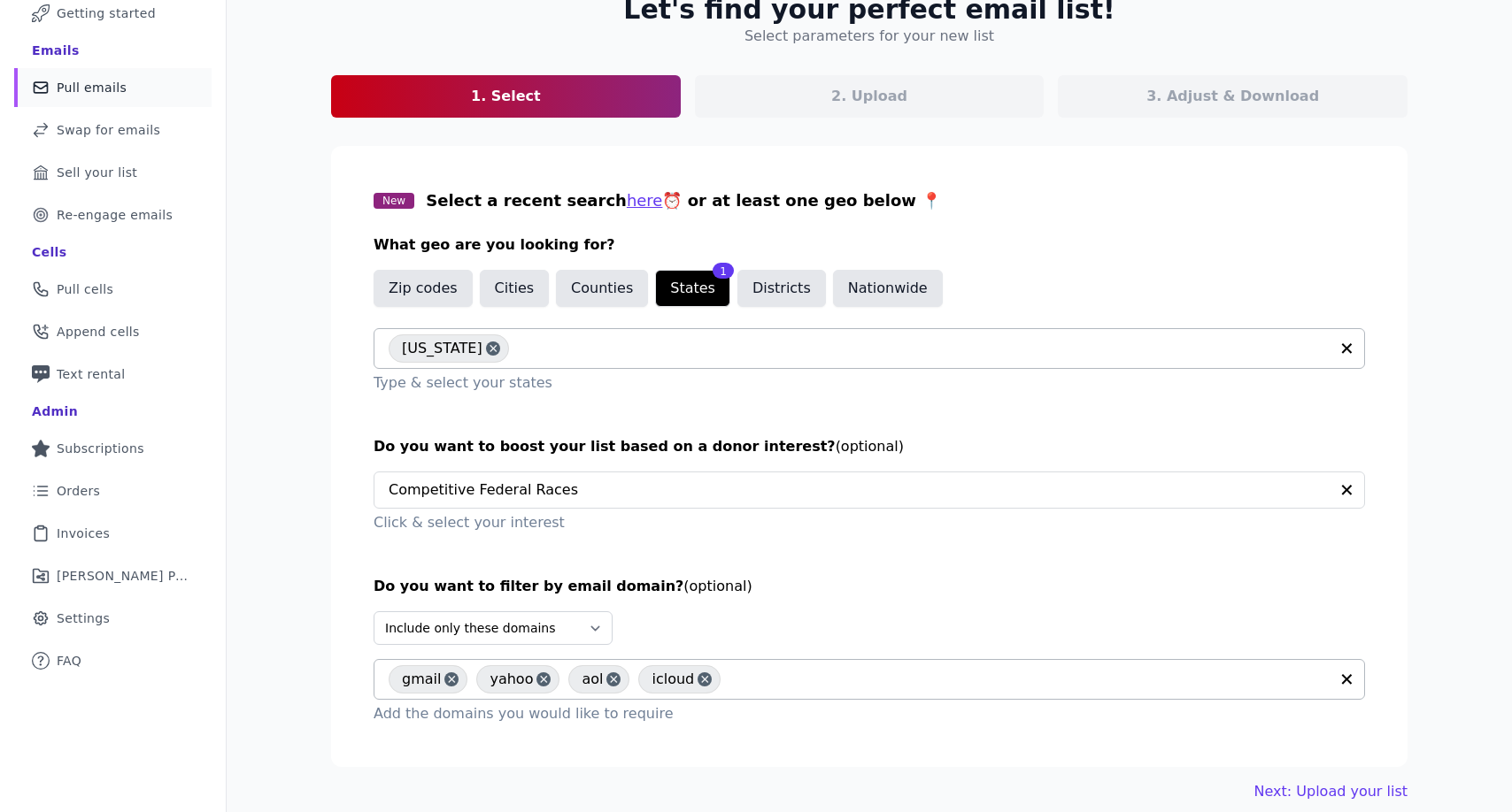
click at [759, 775] on div "Let's find your perfect email list! Select parameters for your new list 1. Sele…" at bounding box center [868, 398] width 1133 height 865
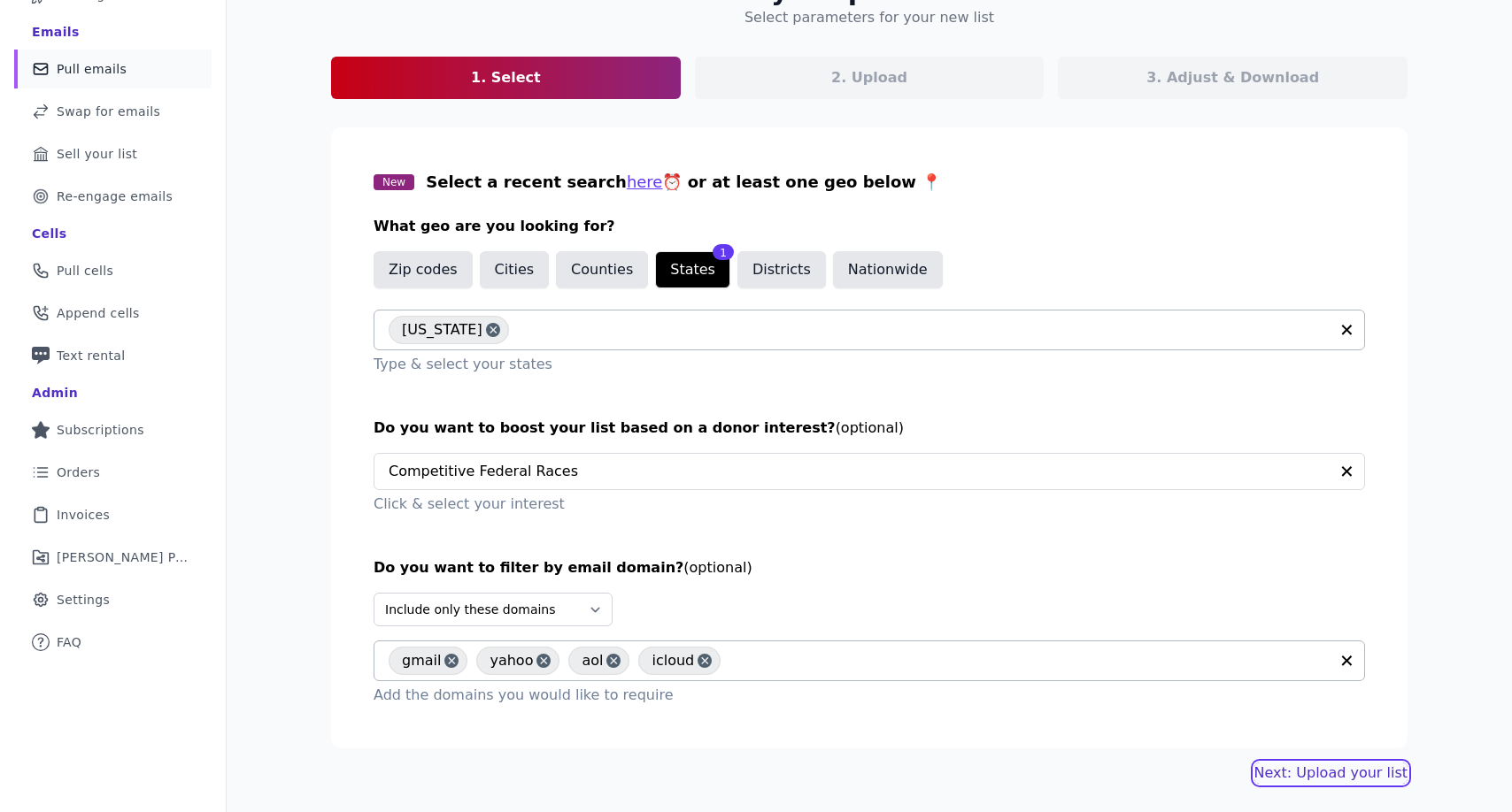
click at [1297, 779] on link "Next: Upload your list" at bounding box center [1330, 773] width 153 height 21
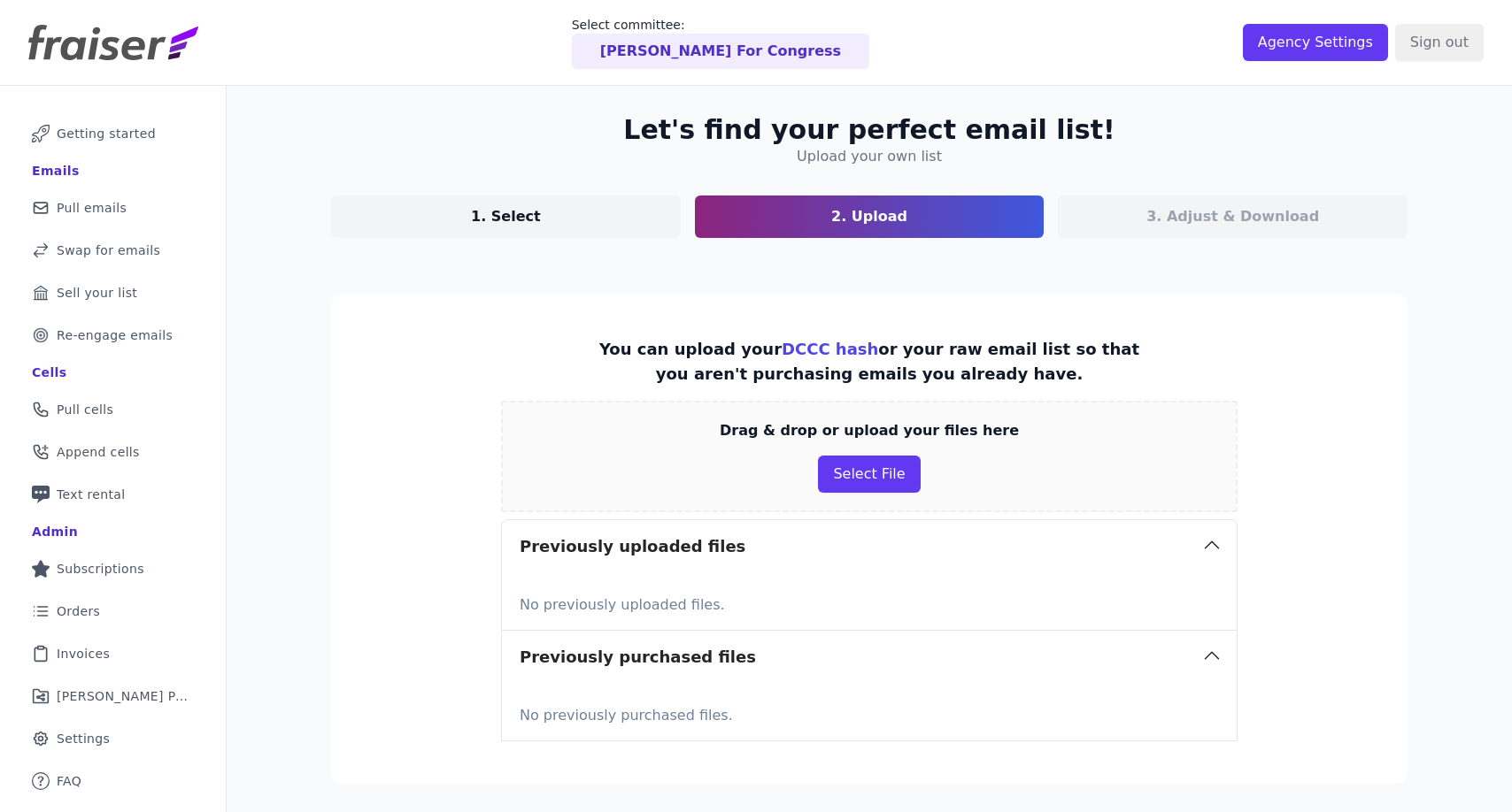
scroll to position [134, 0]
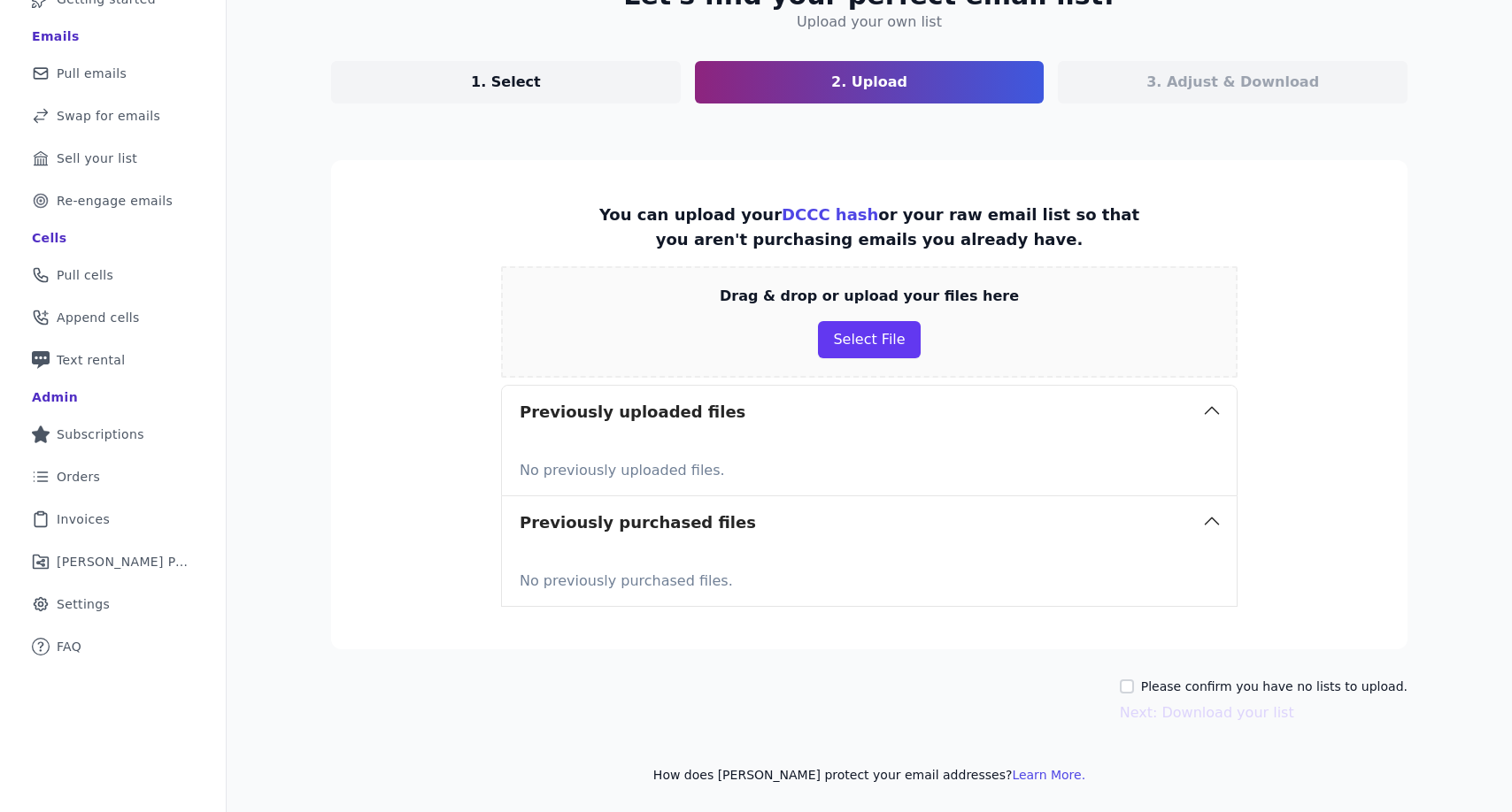
click at [1212, 682] on label "Please confirm you have no lists to upload." at bounding box center [1274, 686] width 266 height 18
click at [1134, 682] on input "Please confirm you have no lists to upload." at bounding box center [1126, 686] width 14 height 14
checkbox input "true"
click at [1208, 716] on button "Next: Download your list" at bounding box center [1206, 713] width 174 height 21
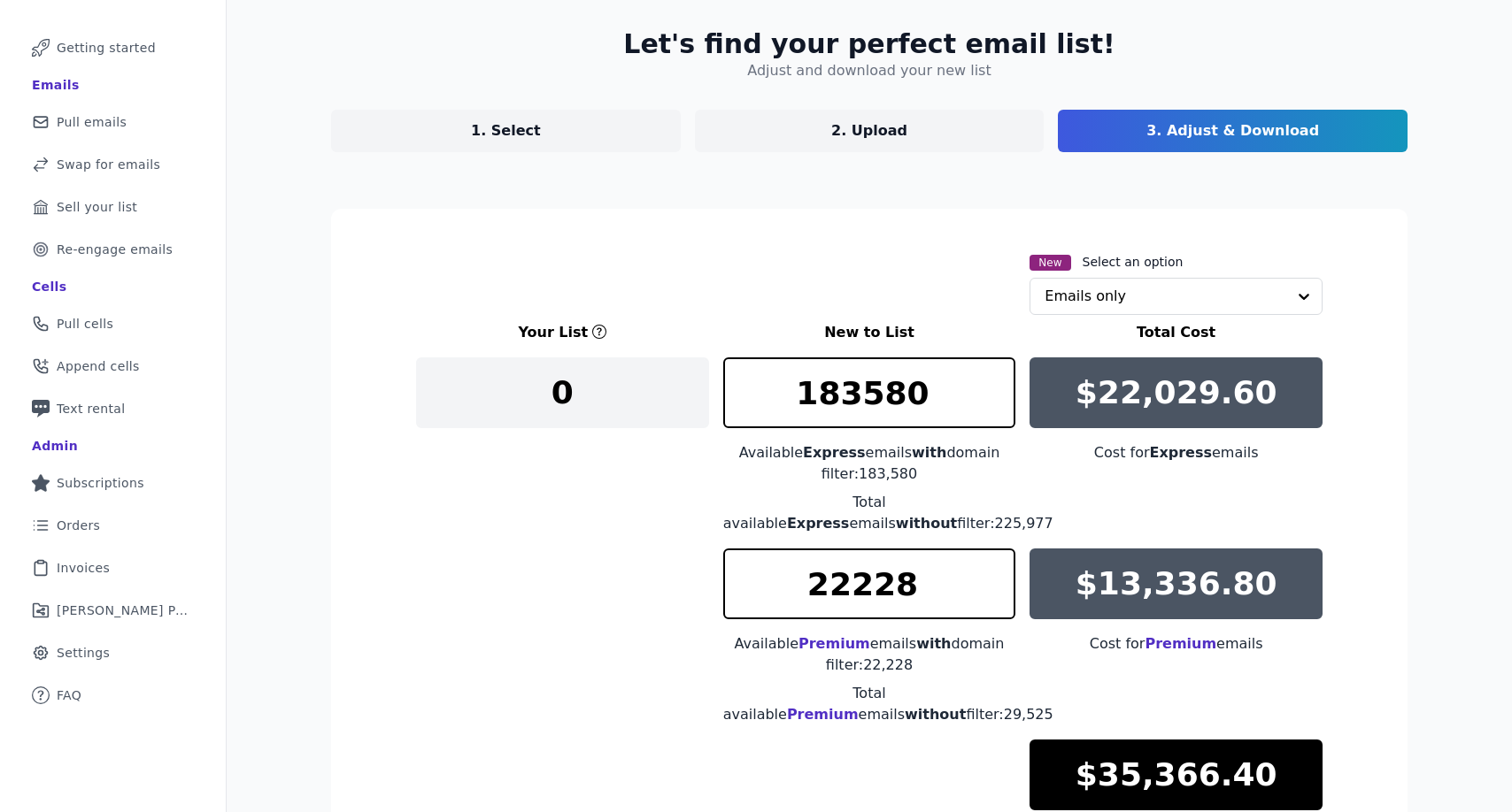
scroll to position [134, 0]
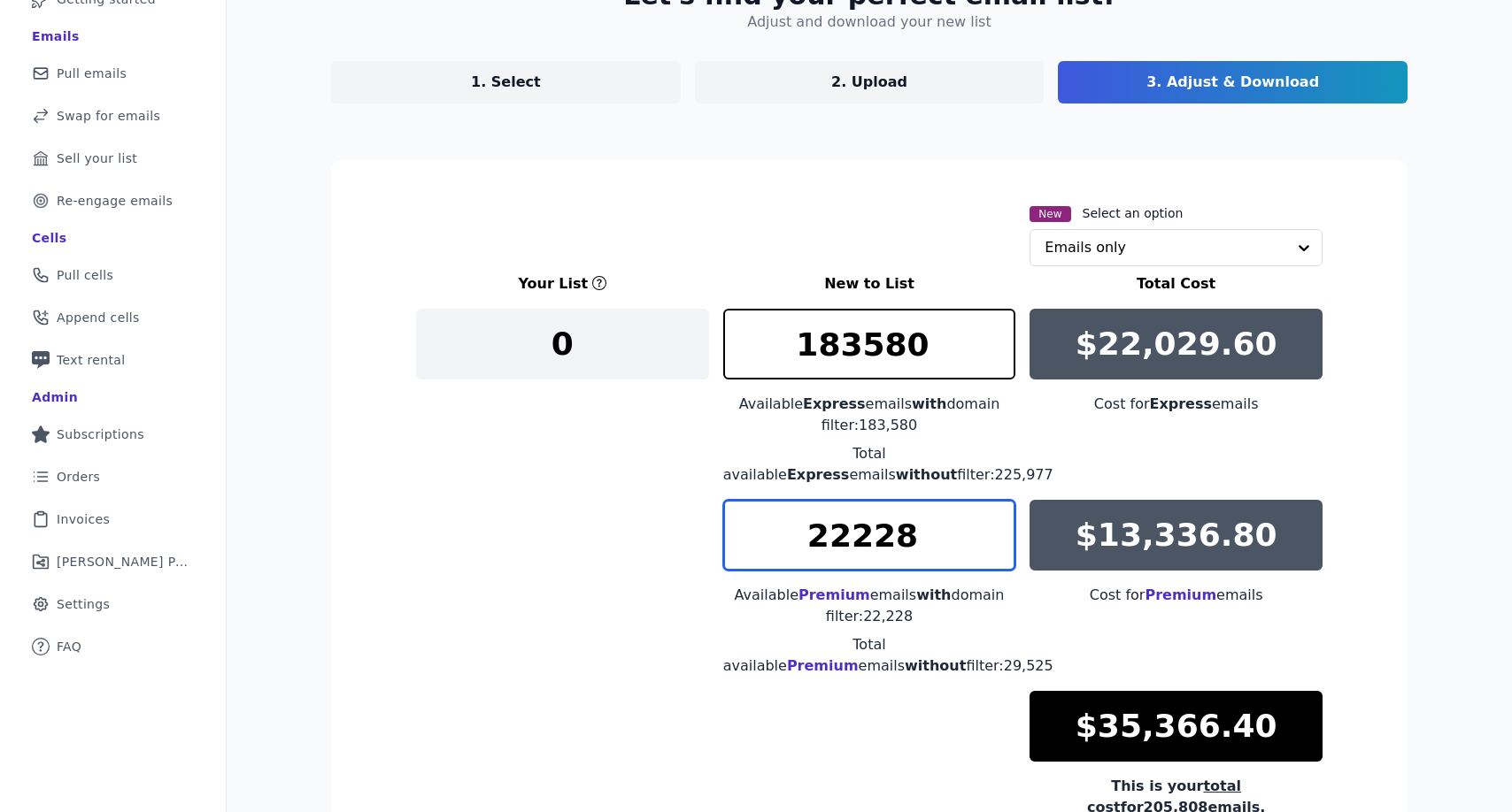
click at [862, 534] on input "22228" at bounding box center [869, 535] width 293 height 70
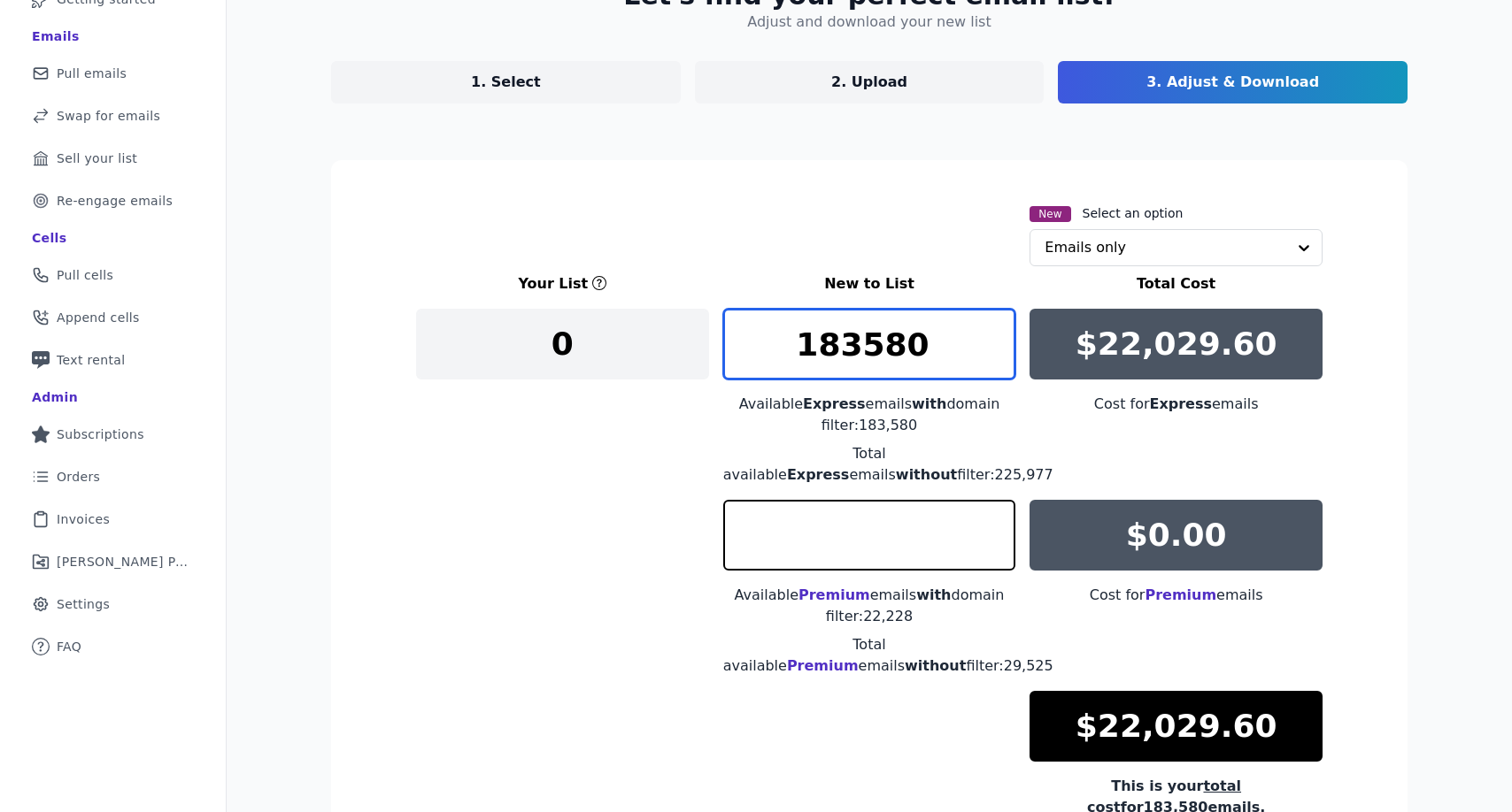
type input "0"
click at [855, 344] on input "183580" at bounding box center [869, 344] width 293 height 70
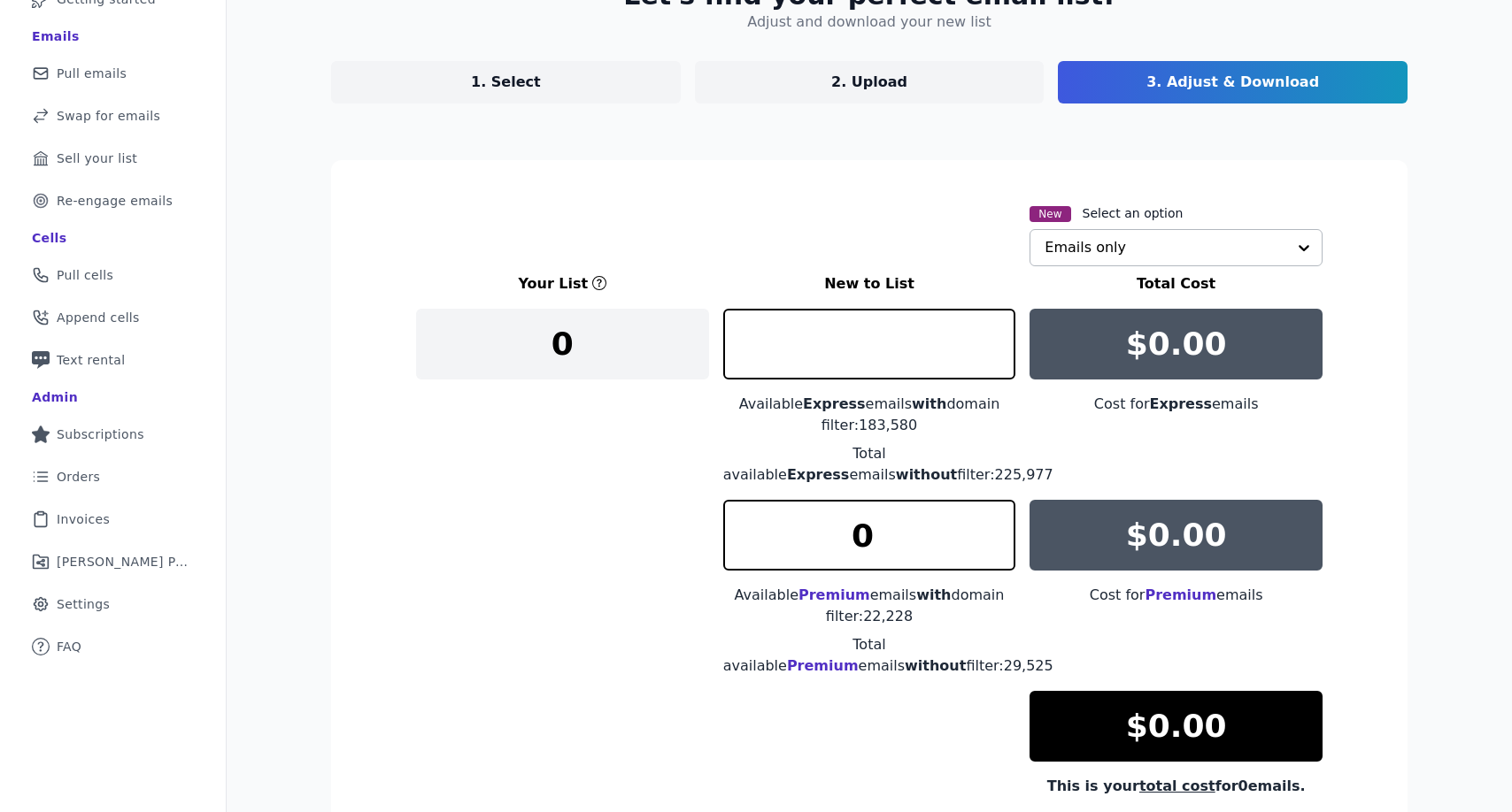
type input "0"
click at [1130, 249] on input "text" at bounding box center [1165, 247] width 242 height 35
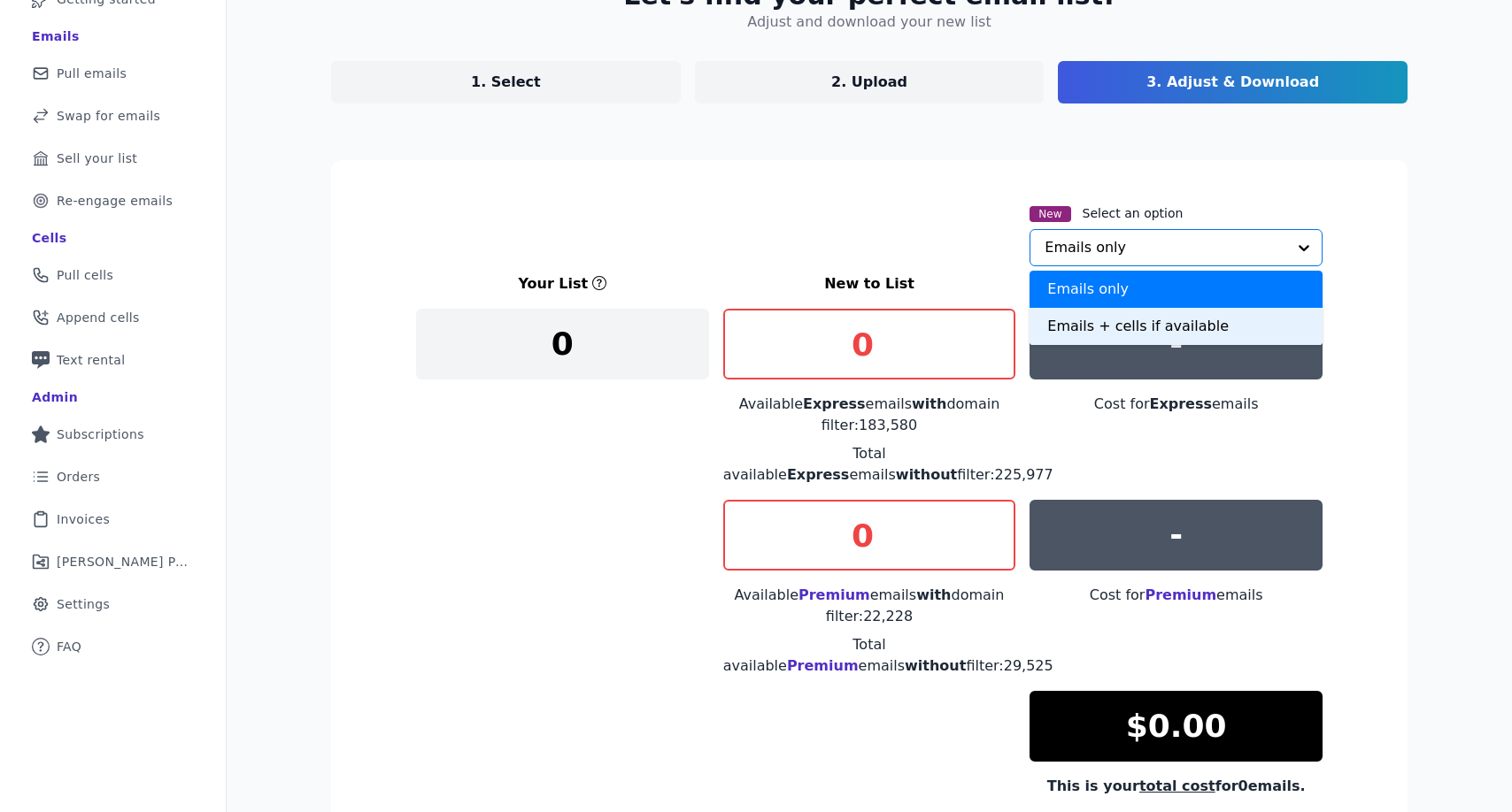
click at [1113, 314] on div "Emails + cells if available" at bounding box center [1175, 326] width 293 height 37
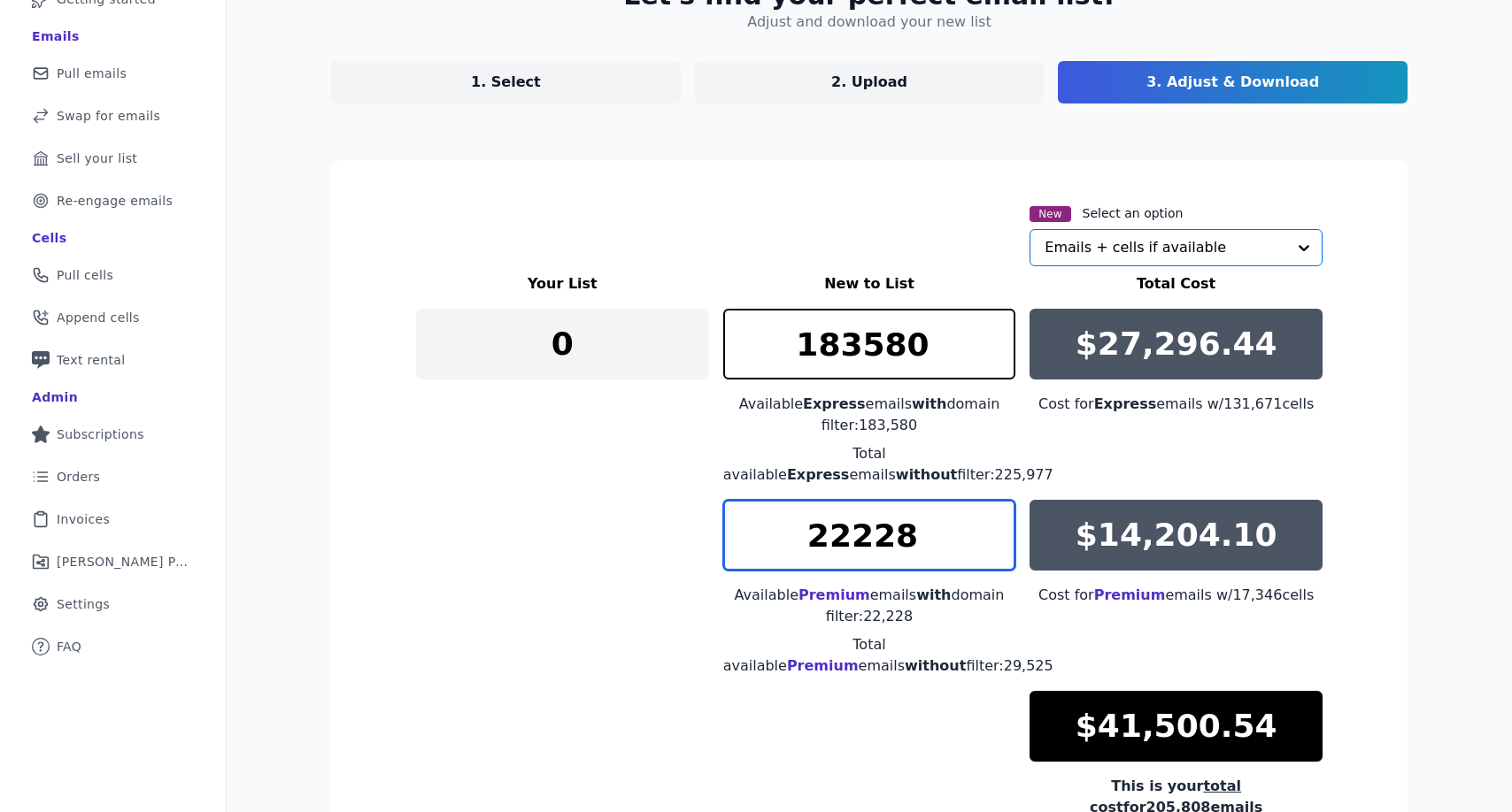
click at [892, 530] on input "22228" at bounding box center [869, 535] width 293 height 70
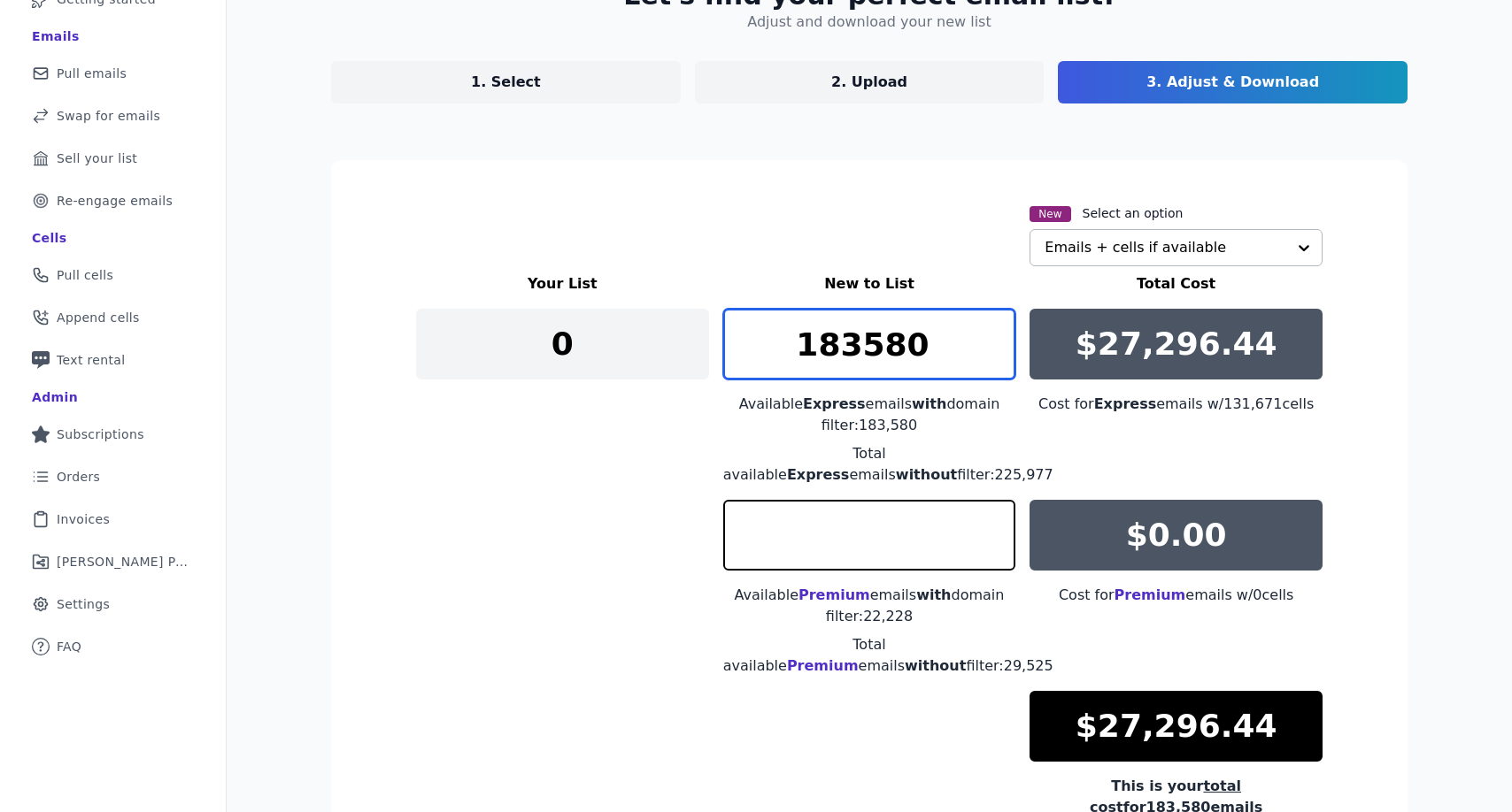
type input "0"
click at [895, 326] on input "183580" at bounding box center [869, 344] width 293 height 70
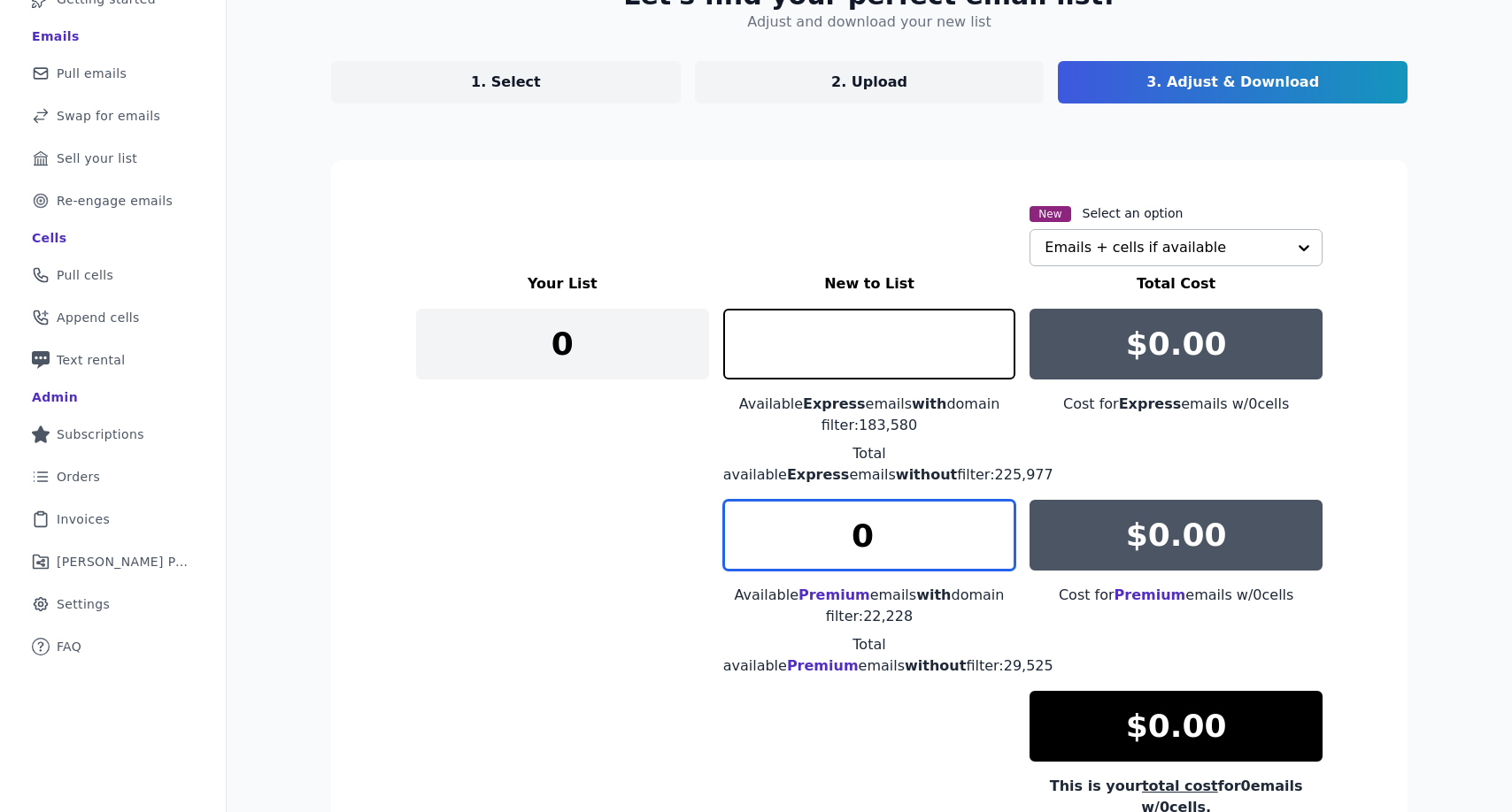
type input "0"
click at [890, 517] on input "0" at bounding box center [869, 535] width 293 height 70
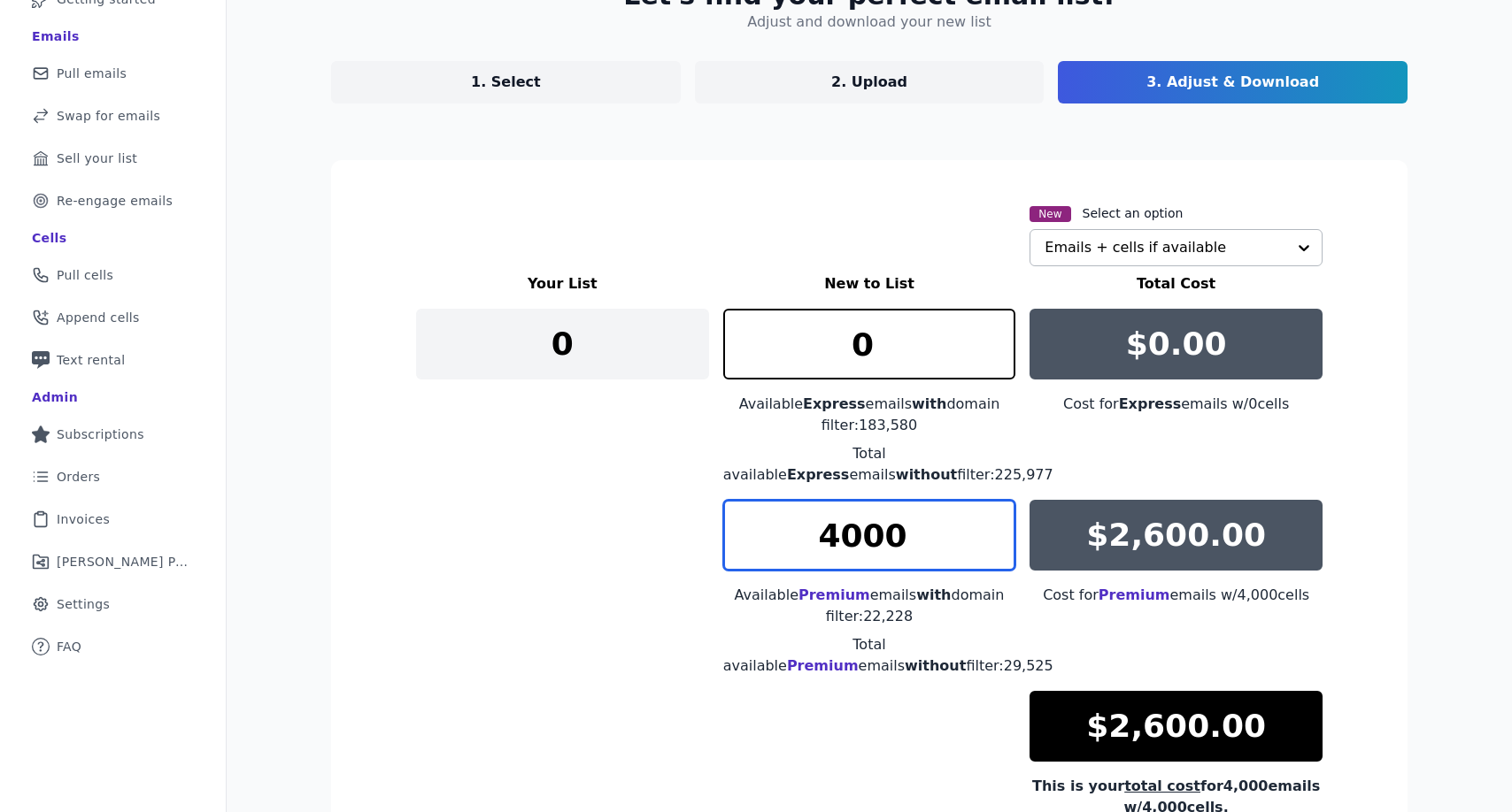
click at [918, 539] on input "4000" at bounding box center [869, 535] width 293 height 70
type input "4000"
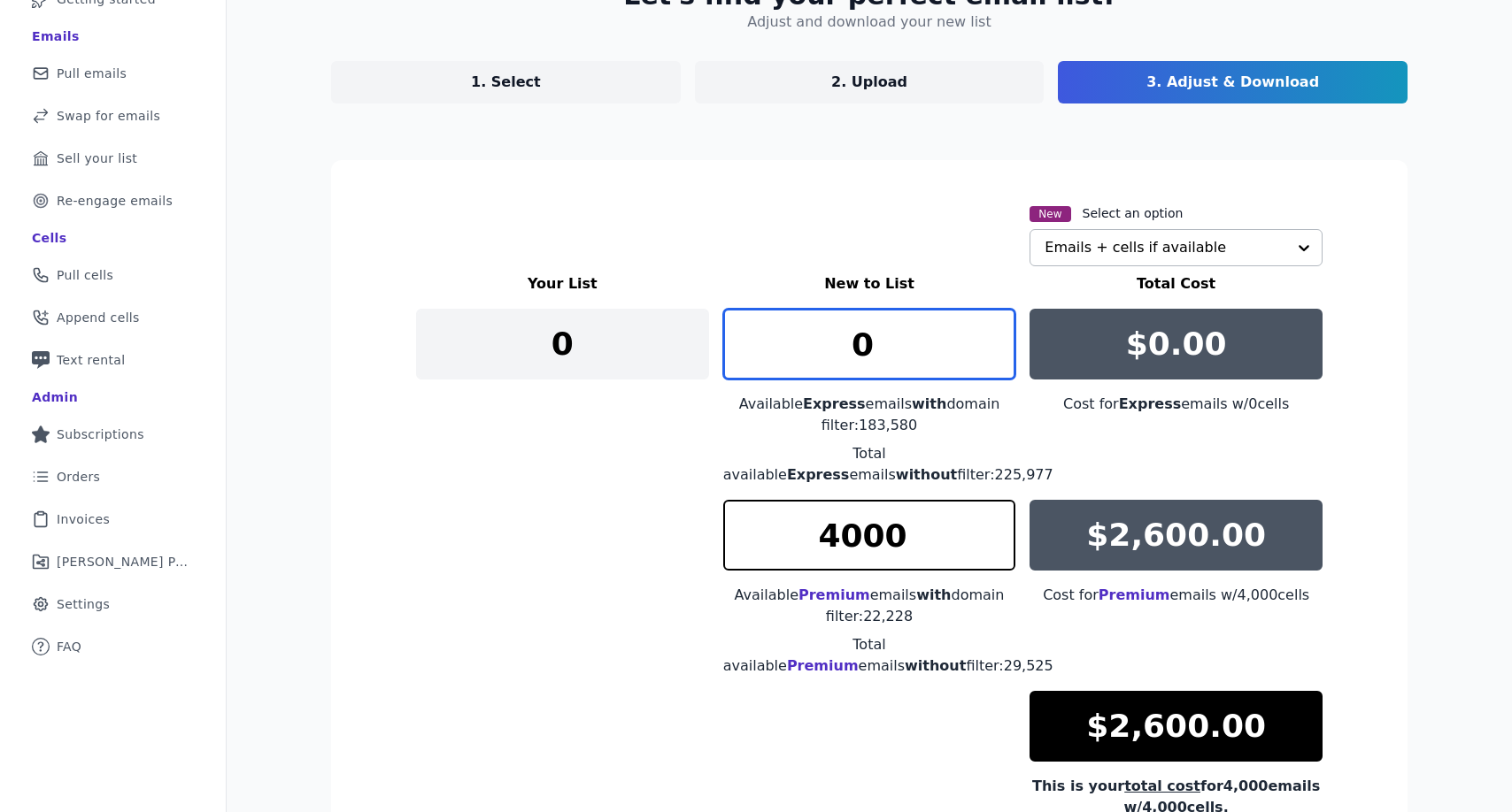
click at [860, 338] on input "0" at bounding box center [869, 344] width 293 height 70
type input "3"
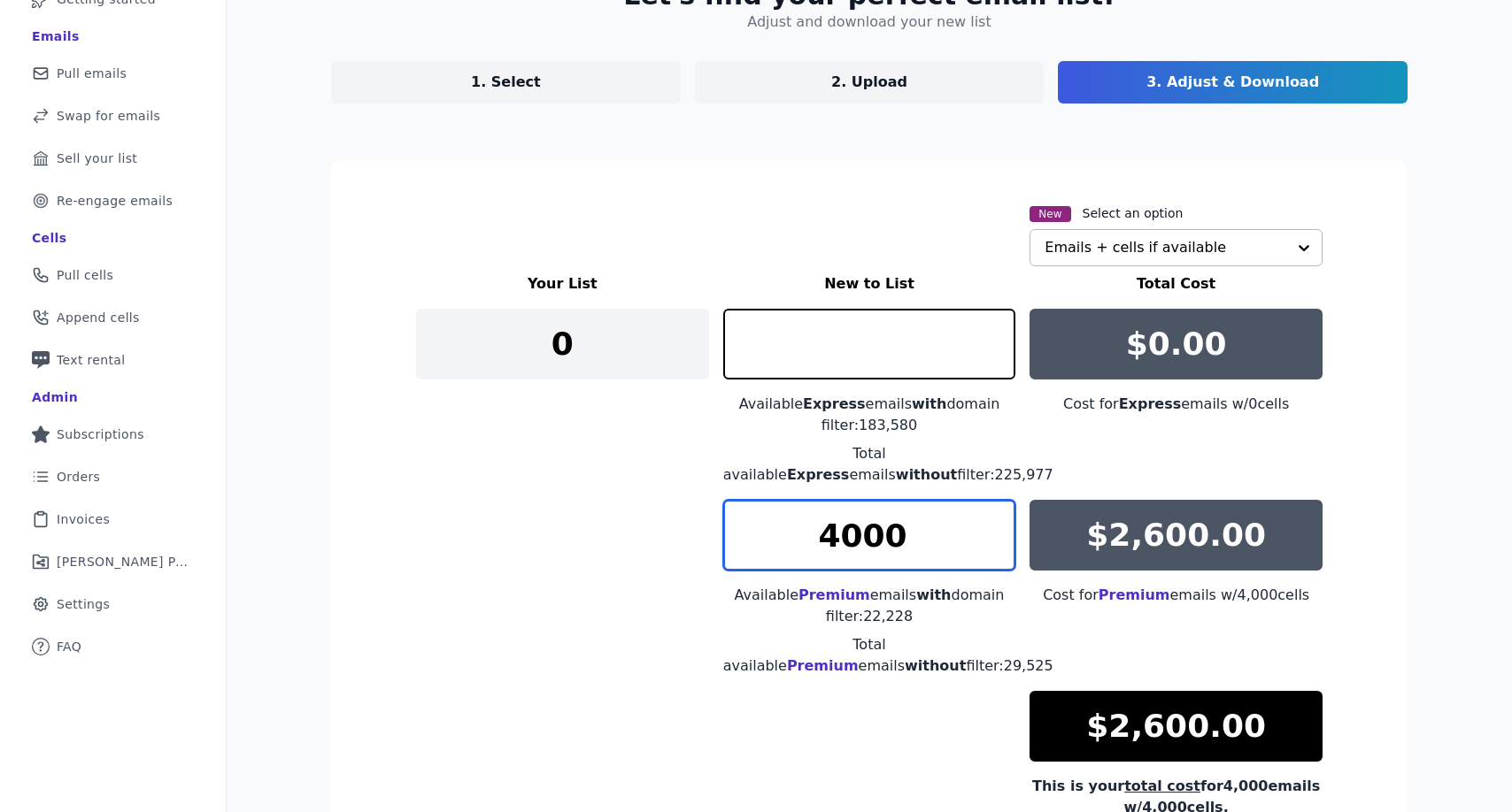
type input "0"
click at [870, 543] on input "4000" at bounding box center [869, 535] width 293 height 70
type input "4200"
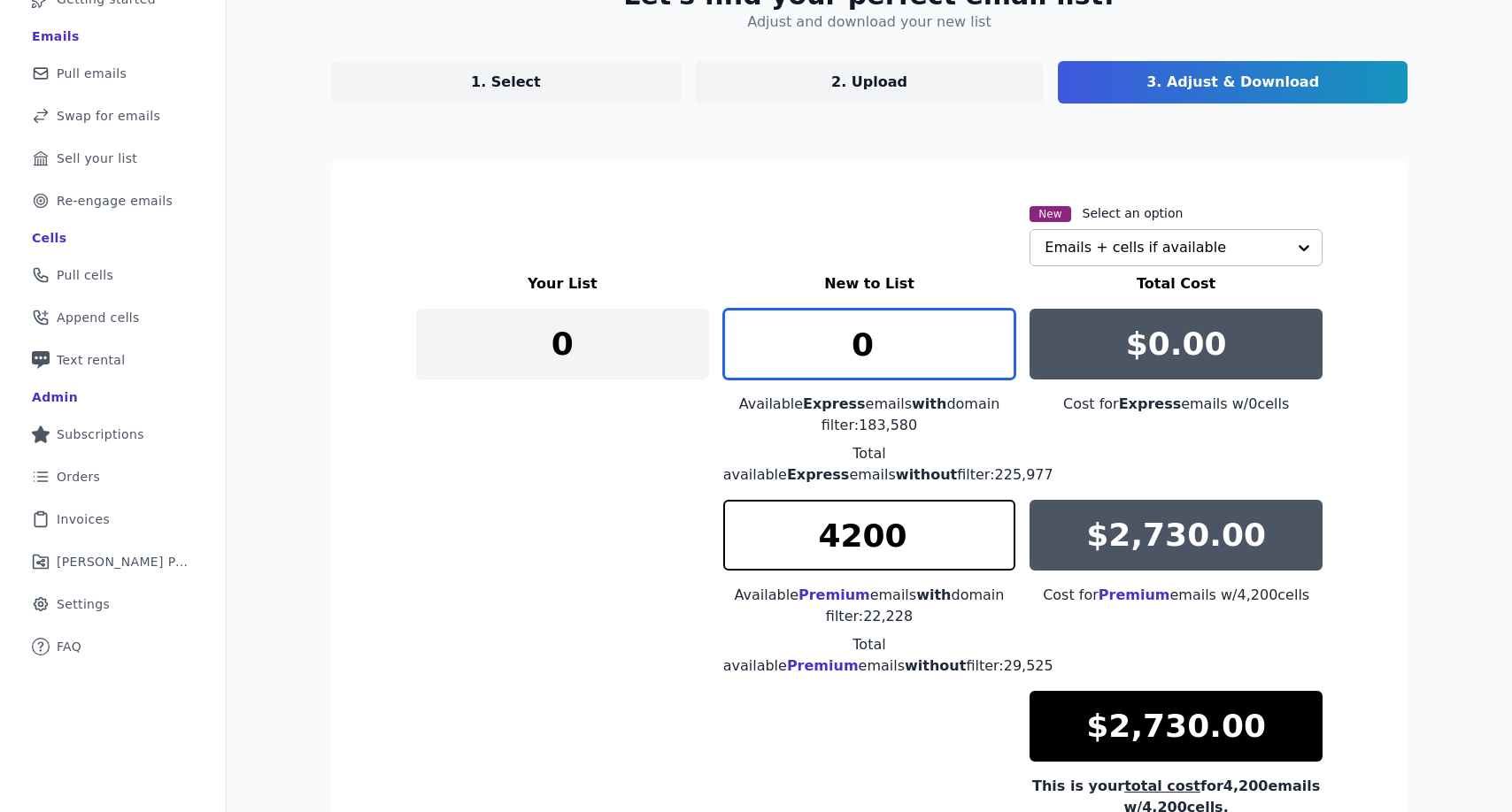
click at [882, 359] on input "0" at bounding box center [869, 344] width 293 height 70
type input "125"
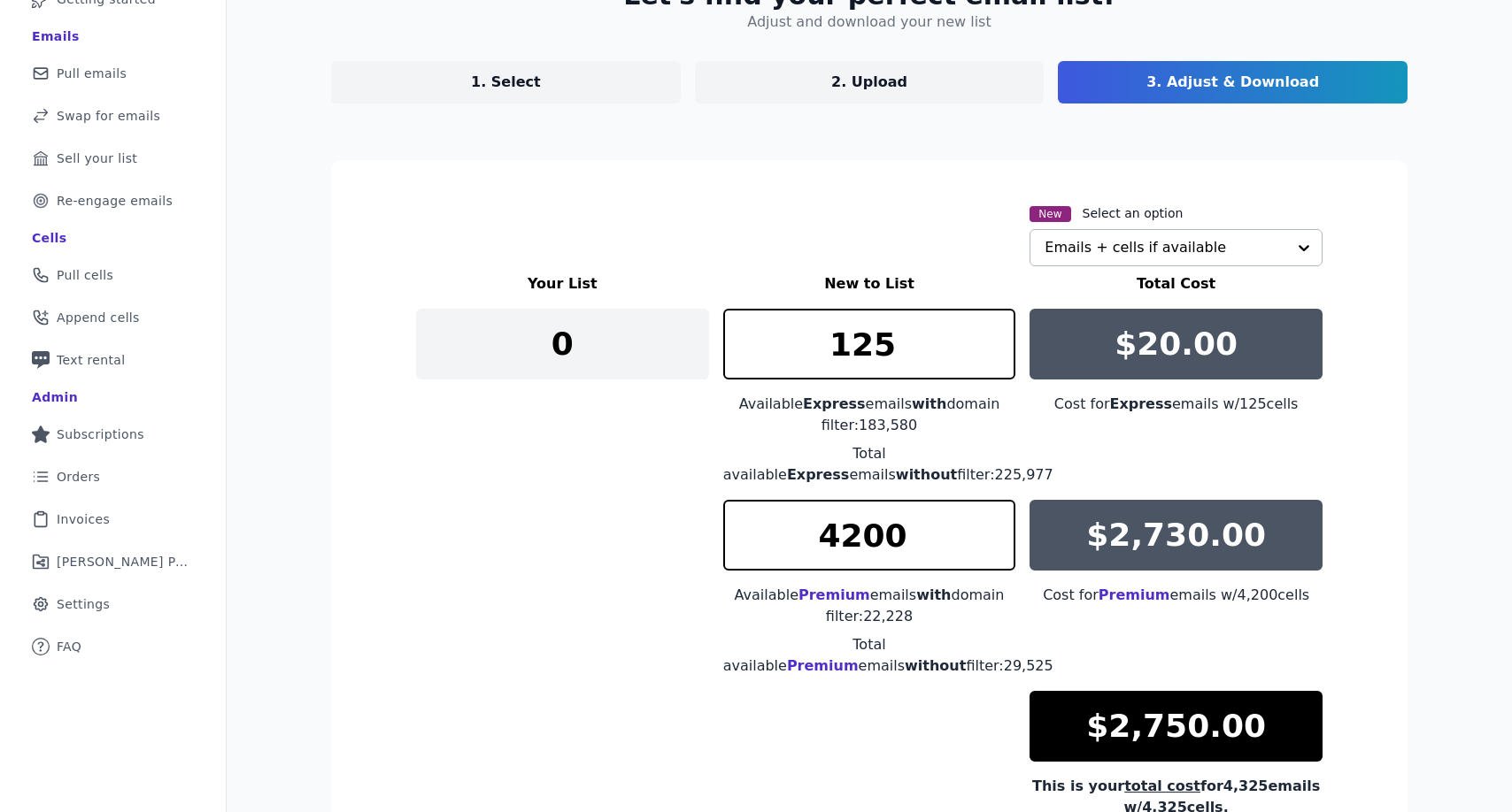
click at [1379, 479] on section "New Select an option Emails + cells if available Your List New to List Total Co…" at bounding box center [869, 578] width 1076 height 837
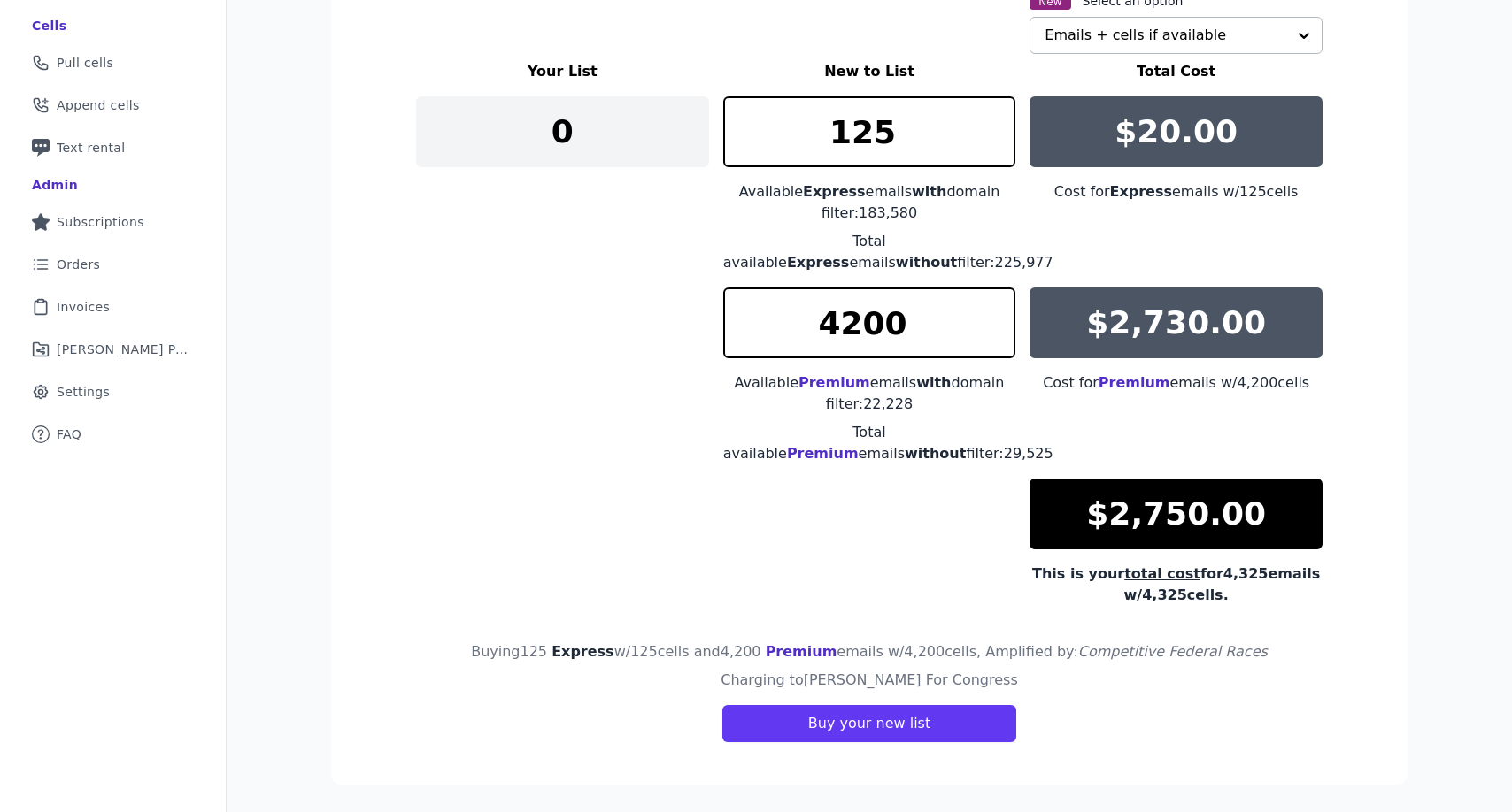
scroll to position [349, 0]
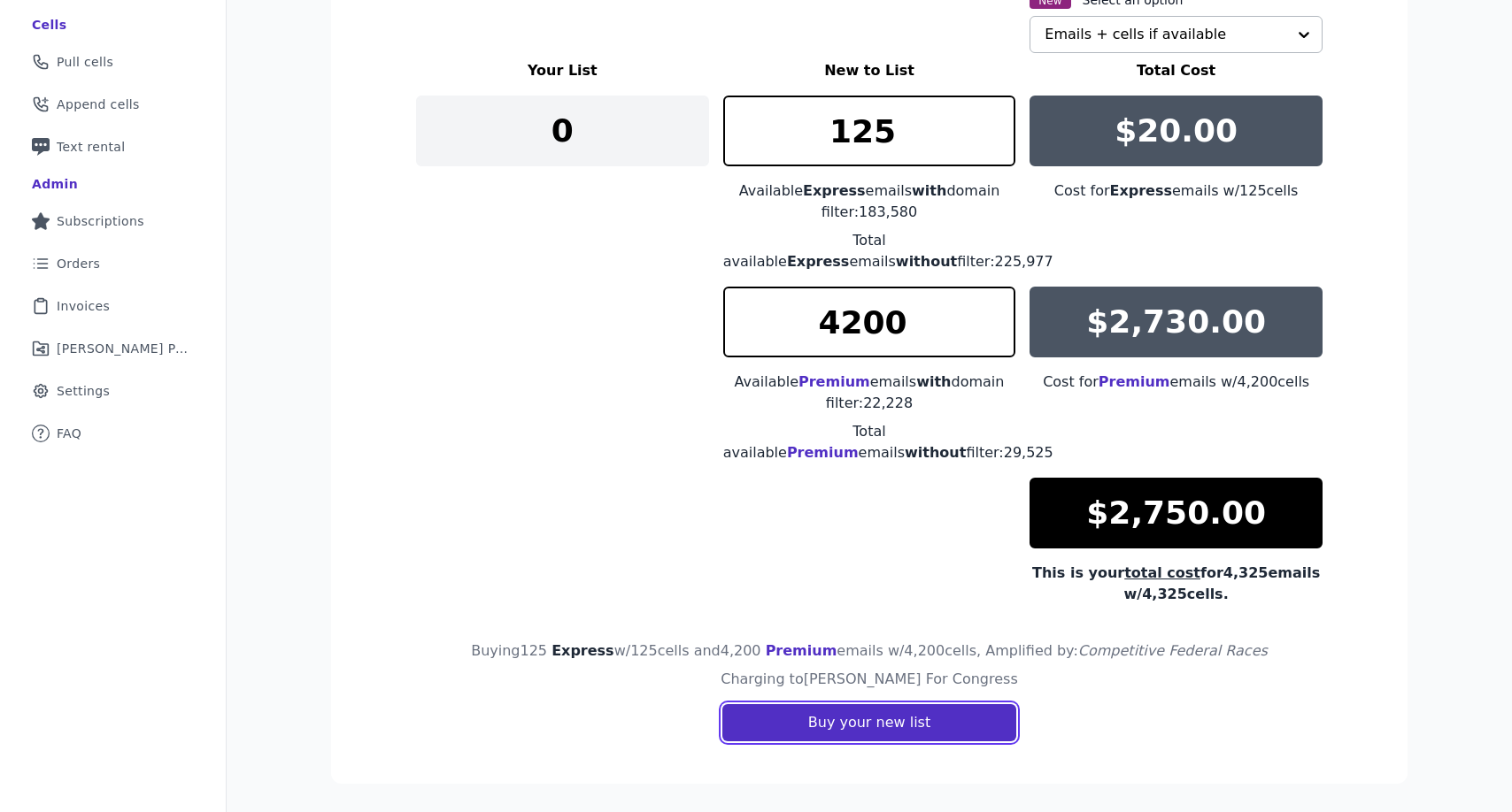
click at [976, 720] on button "Buy your new list" at bounding box center [868, 723] width 294 height 37
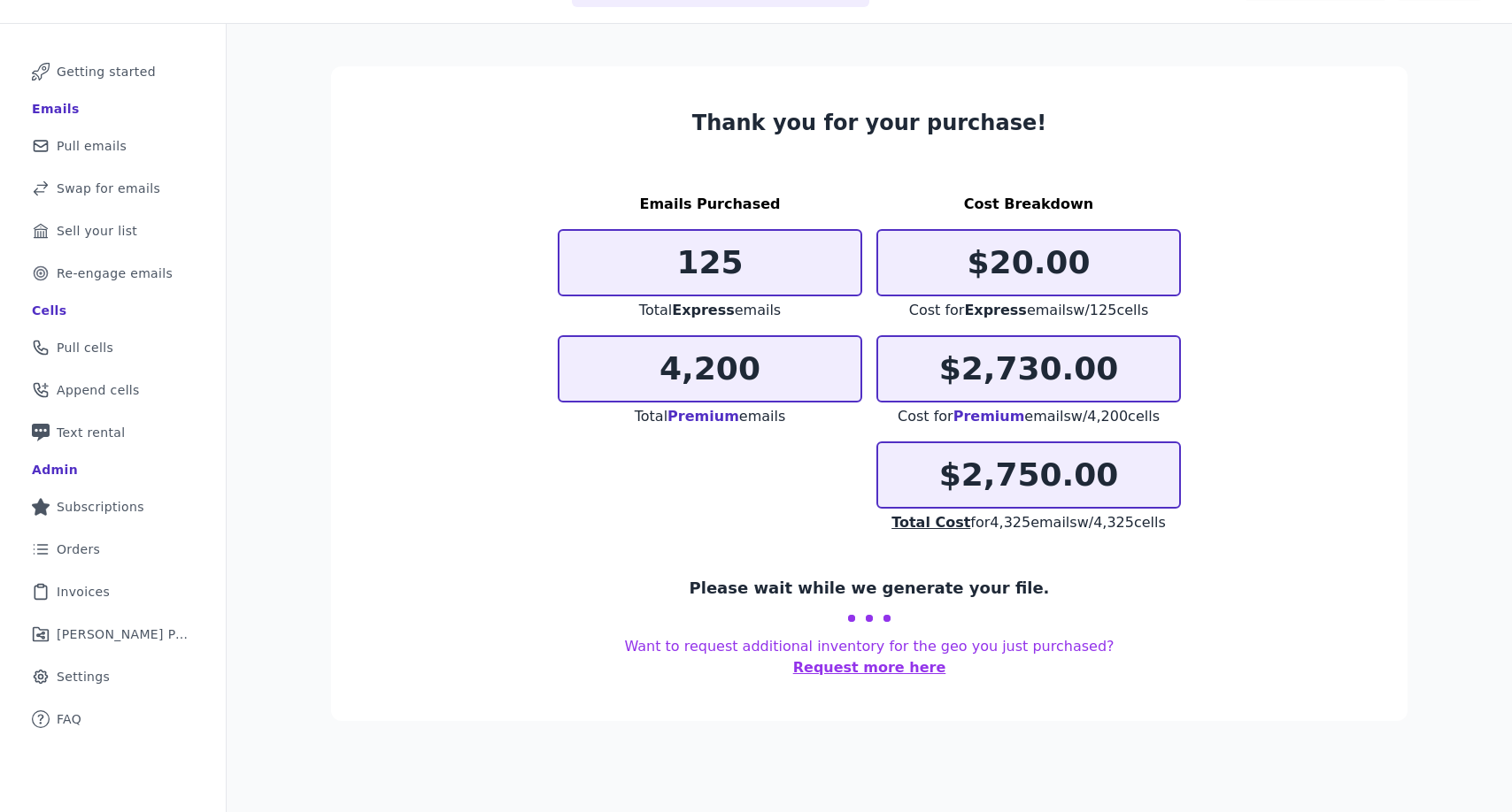
scroll to position [86, 0]
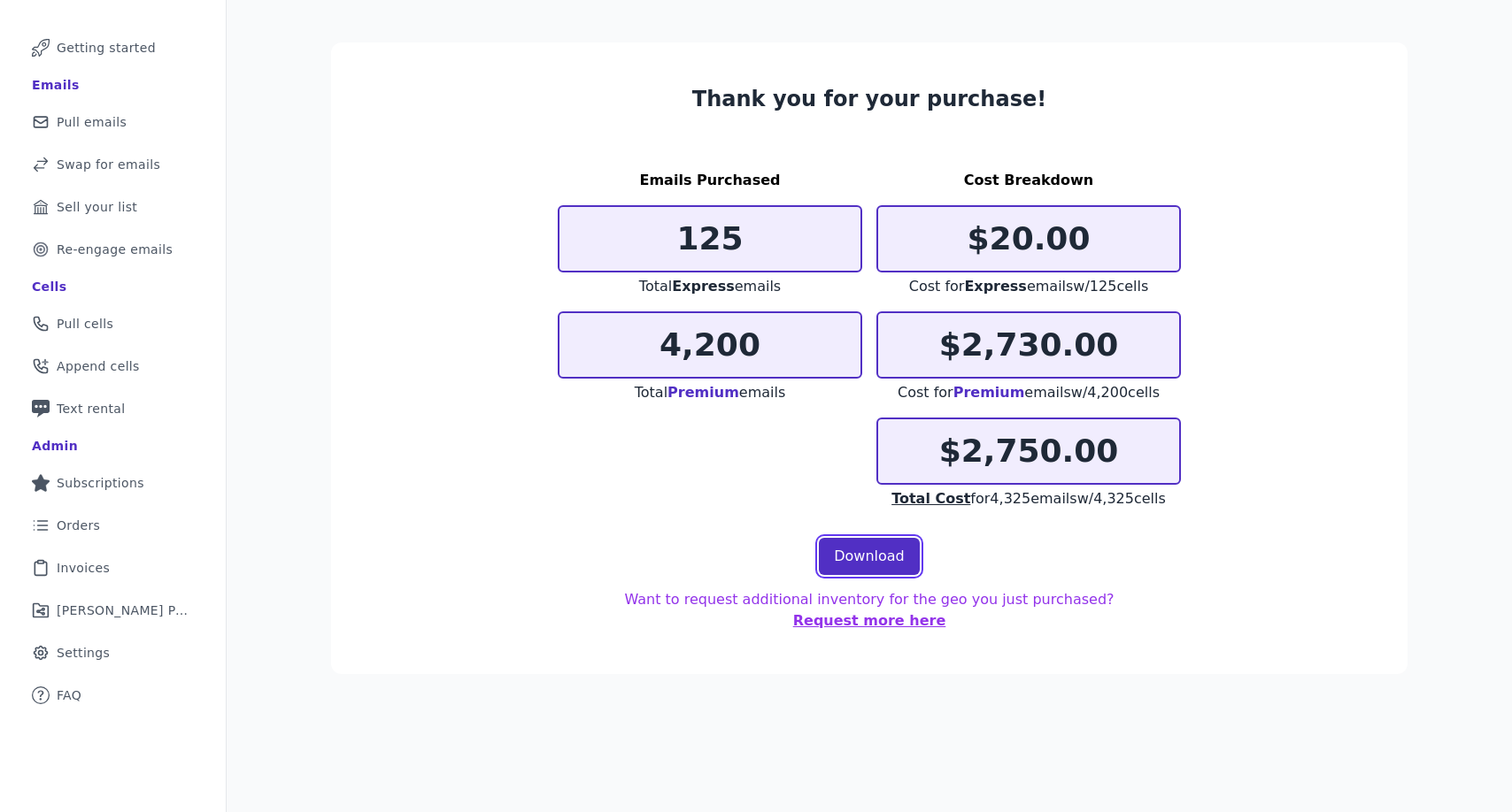
click at [890, 554] on link "Download" at bounding box center [869, 556] width 101 height 37
click at [1302, 580] on section "Thank you for your purchase! Emails Purchased 125 Total Express emails 4,200 To…" at bounding box center [869, 358] width 1076 height 632
